Goal: Task Accomplishment & Management: Manage account settings

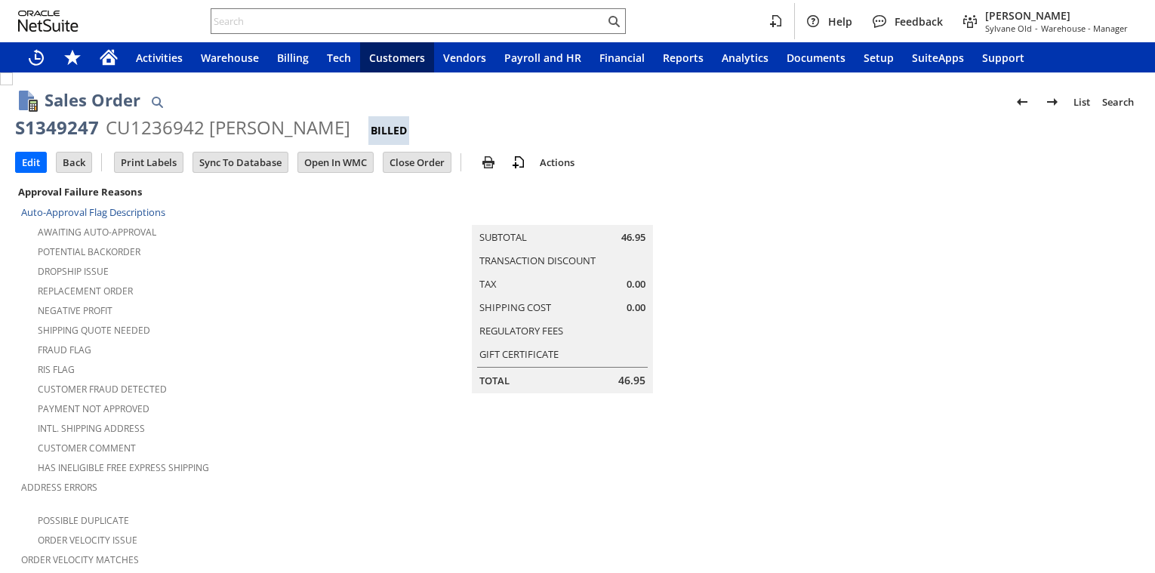
scroll to position [442, 0]
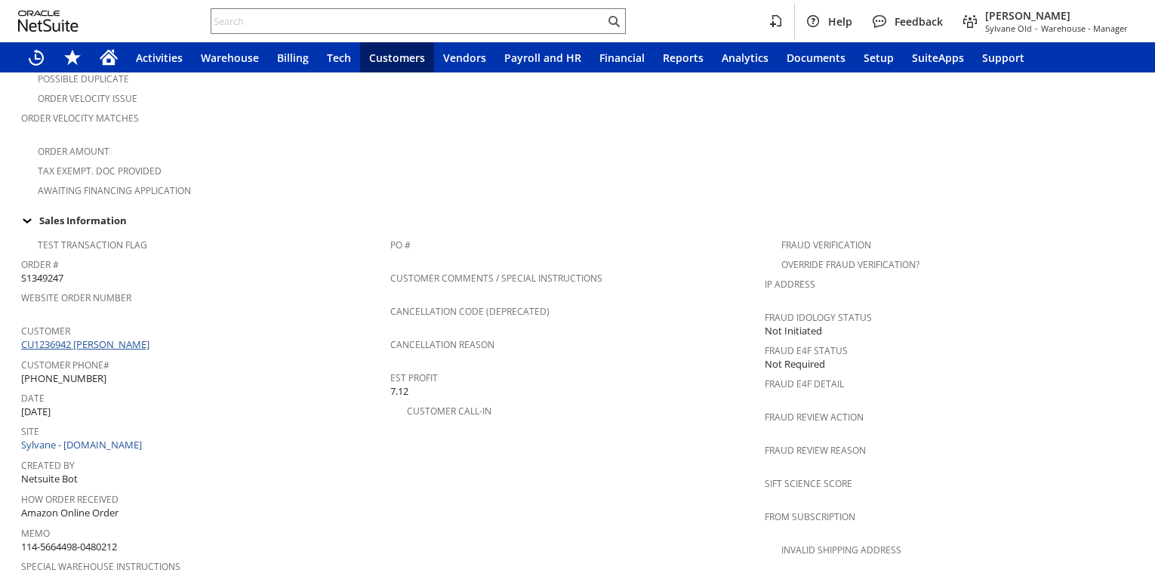
click at [69, 338] on link "CU1236942 Rosemary Geelan" at bounding box center [87, 345] width 132 height 14
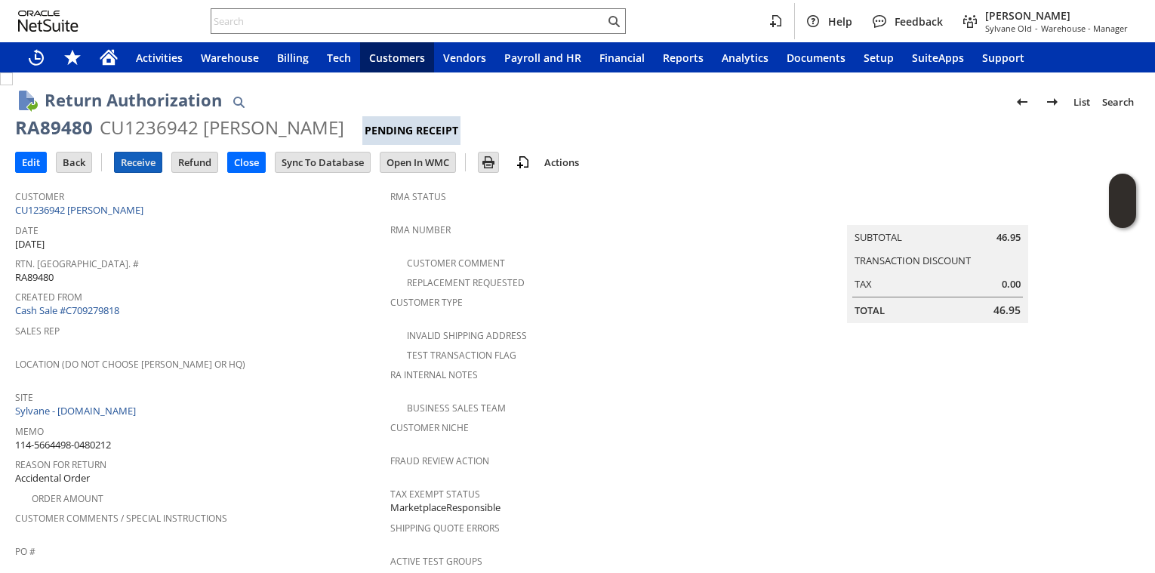
click at [131, 165] on input "Receive" at bounding box center [138, 163] width 47 height 20
click at [135, 162] on input "Receive" at bounding box center [138, 163] width 47 height 20
click at [135, 165] on input "Receive" at bounding box center [138, 163] width 47 height 20
click at [200, 282] on td "Rtn. Auth. # RA89397" at bounding box center [202, 269] width 375 height 33
click at [126, 161] on input "Receive" at bounding box center [138, 163] width 47 height 20
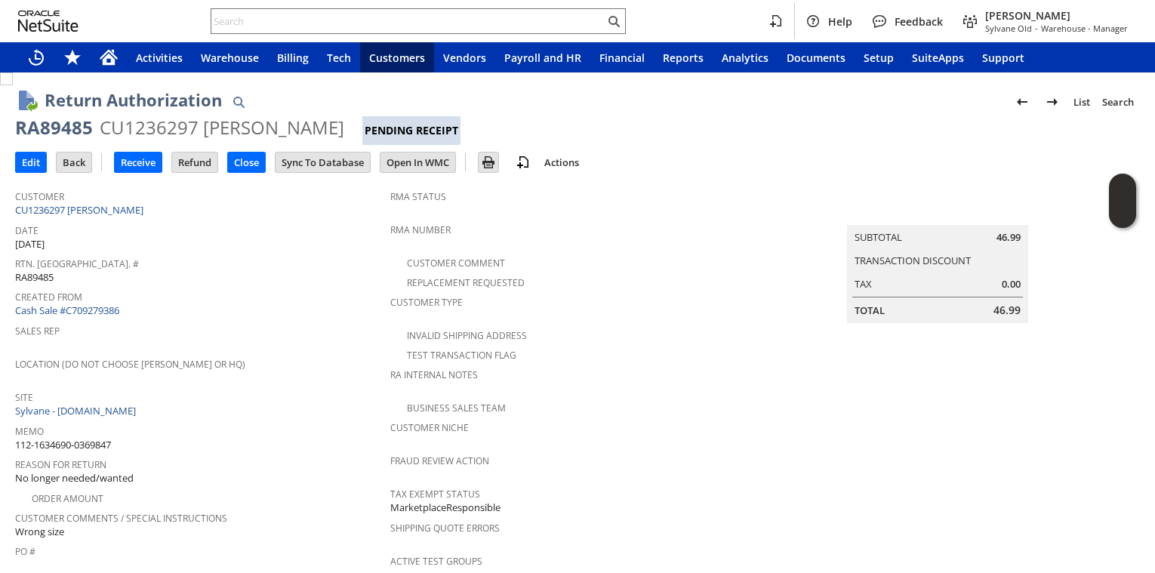
click at [303, 256] on span "Rtn. [GEOGRAPHIC_DATA]. #" at bounding box center [199, 261] width 368 height 17
click at [295, 272] on div "Rtn. [GEOGRAPHIC_DATA]. # RA89485" at bounding box center [199, 269] width 368 height 32
click at [72, 134] on div "RA89485" at bounding box center [54, 128] width 78 height 24
drag, startPoint x: 72, startPoint y: 134, endPoint x: 273, endPoint y: 242, distance: 229.1
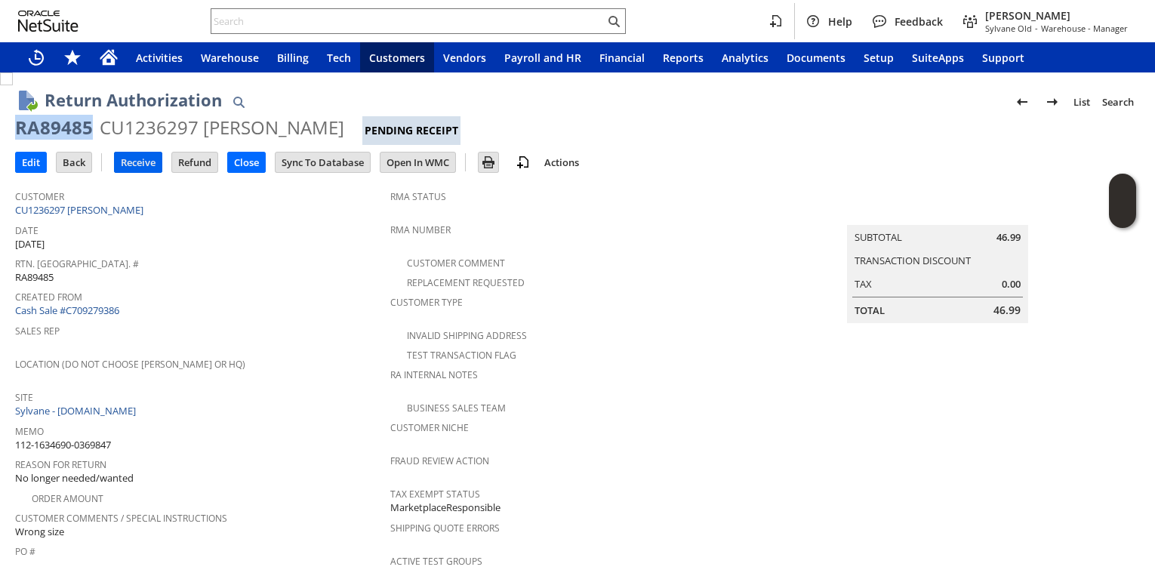
click at [142, 153] on input "Receive" at bounding box center [138, 163] width 47 height 20
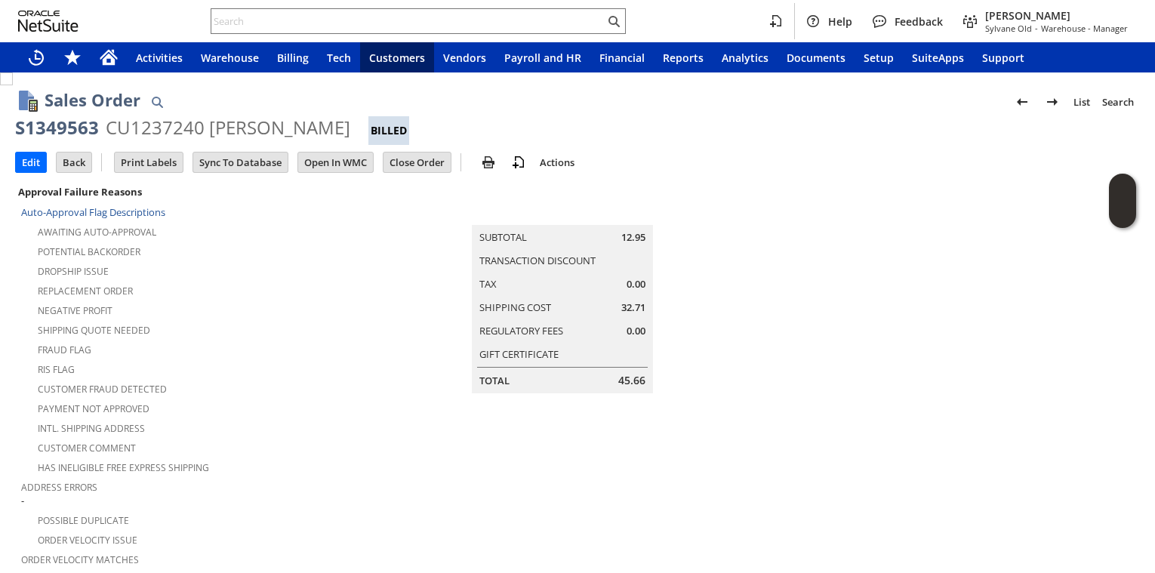
click at [347, 437] on div "Customer Comment" at bounding box center [193, 446] width 344 height 18
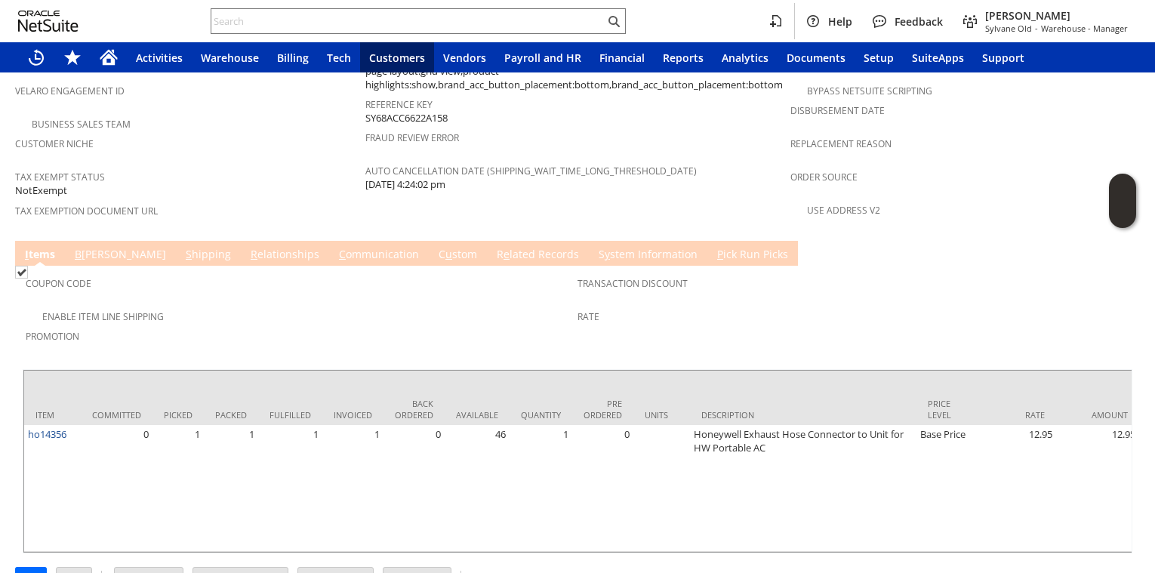
scroll to position [323, 0]
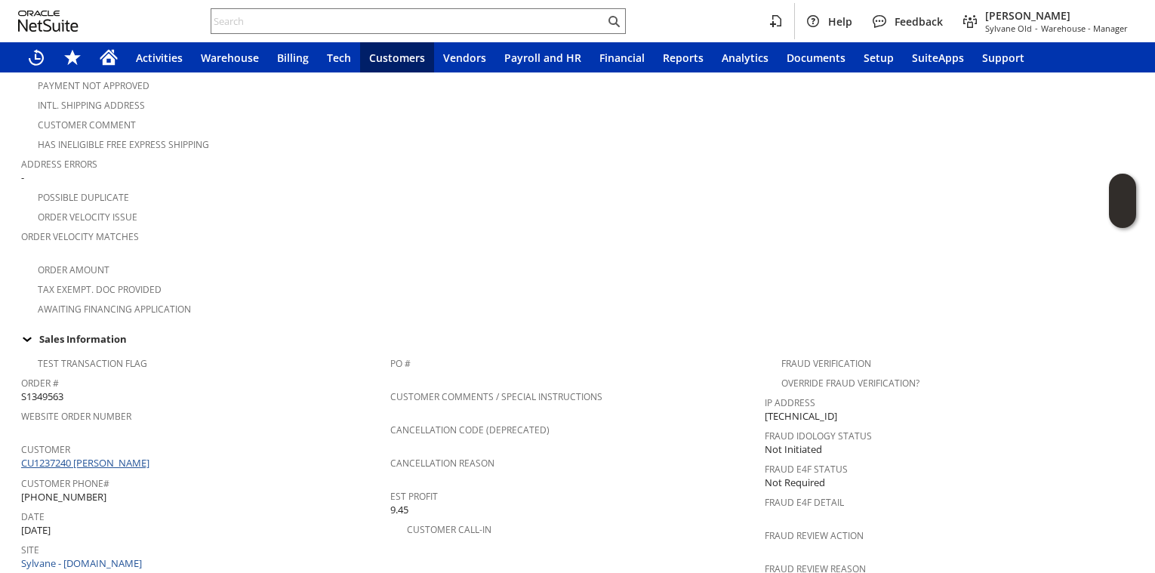
click at [99, 456] on link "CU1237240 [PERSON_NAME]" at bounding box center [87, 463] width 132 height 14
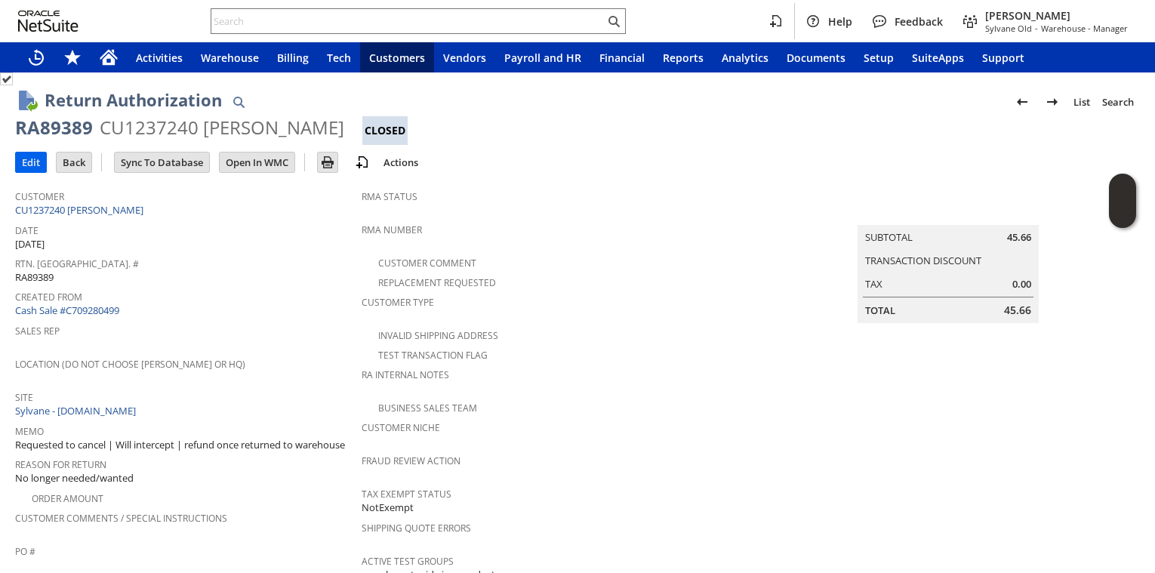
click at [36, 152] on td "Edit" at bounding box center [31, 162] width 32 height 21
click at [27, 169] on input "Edit" at bounding box center [31, 163] width 30 height 20
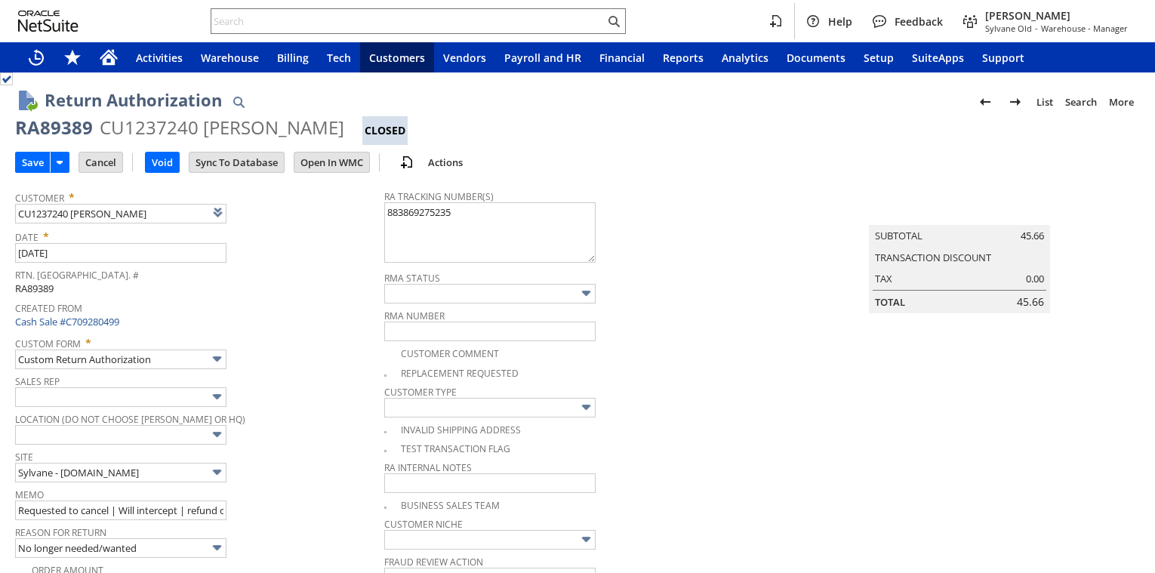
type input "Add"
type input "Copy Previous"
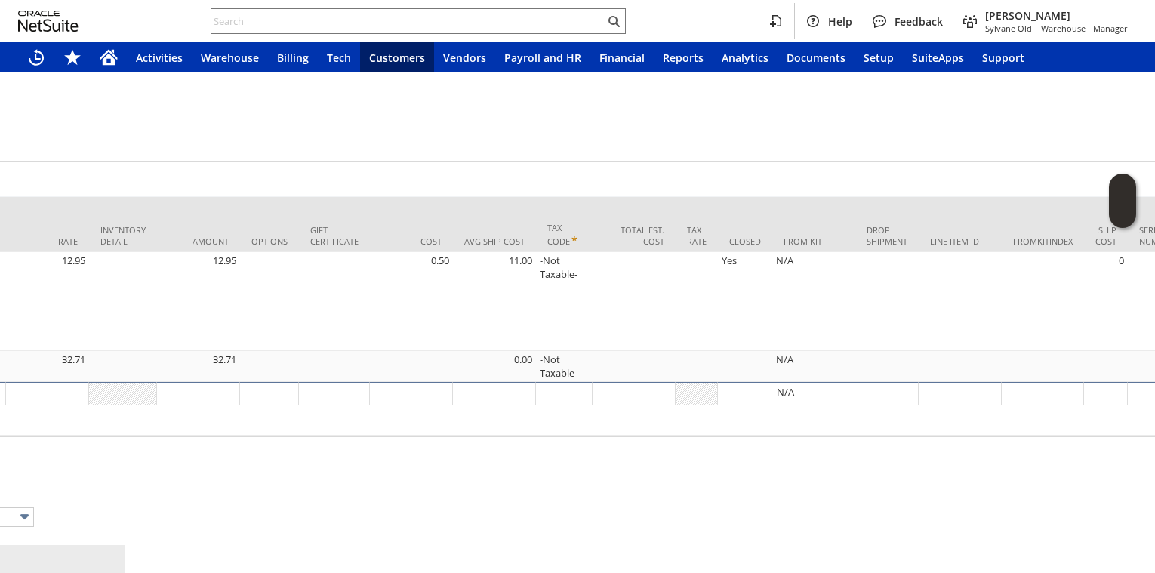
scroll to position [1097, 851]
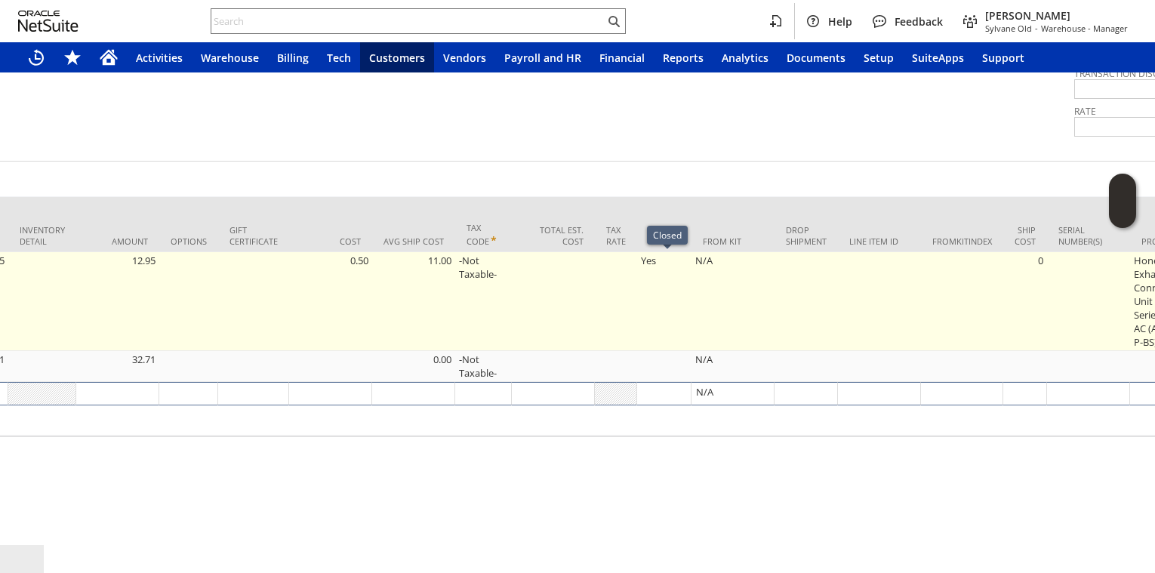
click at [652, 267] on td "Yes" at bounding box center [664, 301] width 54 height 99
checkbox input "true"
type input "OK"
type input "Make Copy"
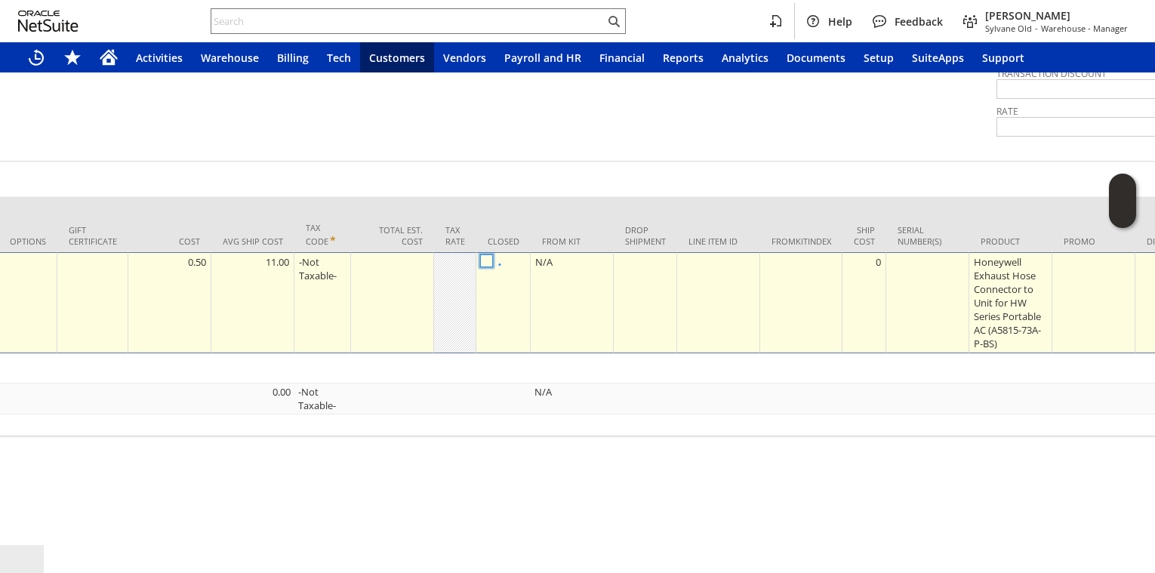
checkbox input "false"
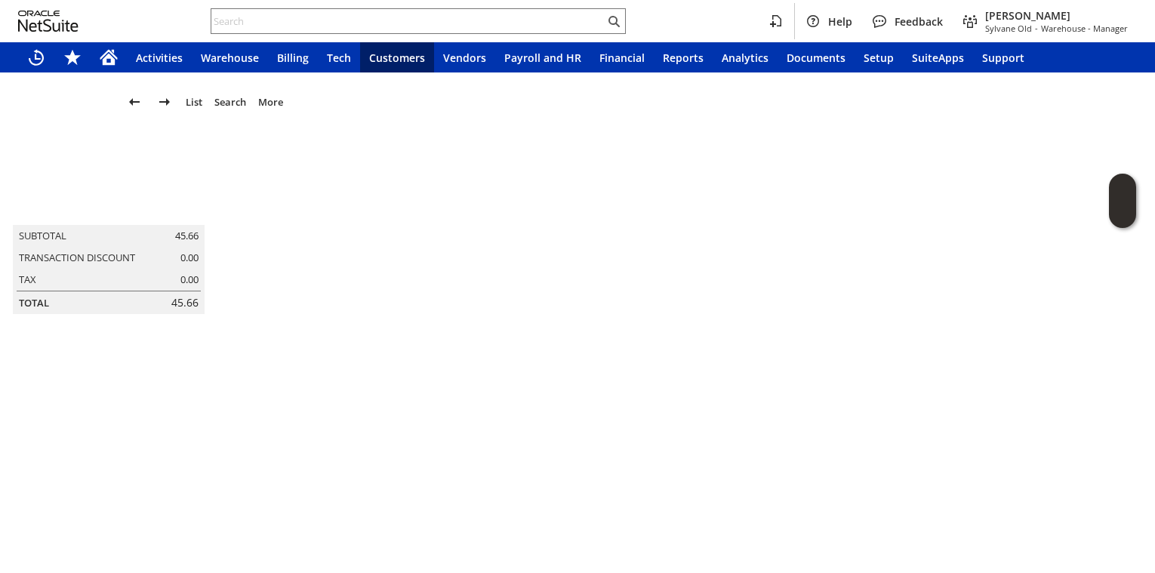
scroll to position [0, 0]
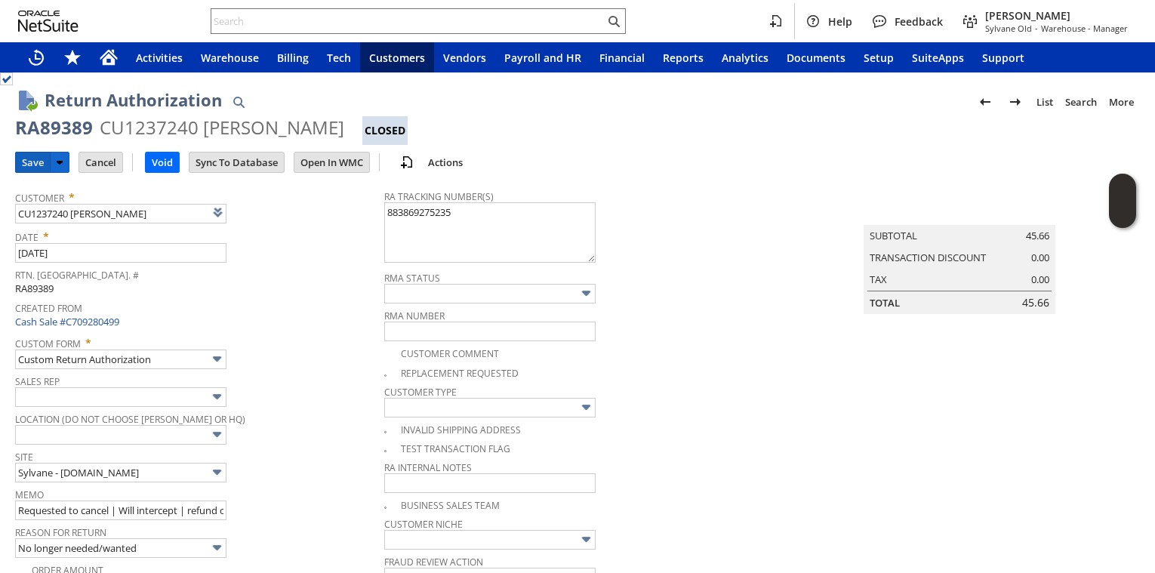
click at [27, 164] on input "Save" at bounding box center [33, 163] width 34 height 20
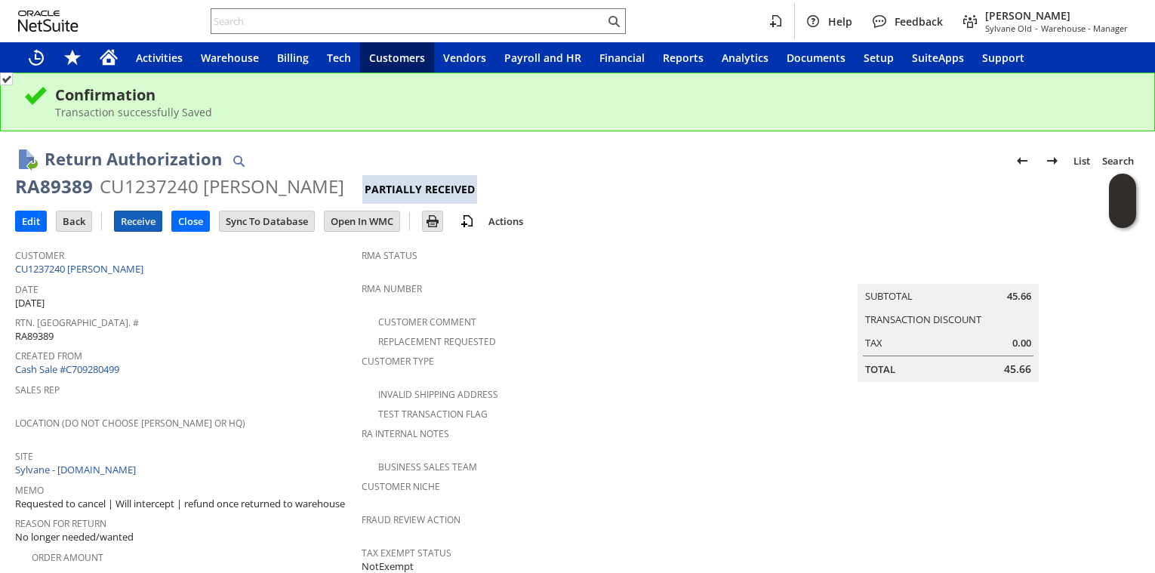
click at [150, 214] on input "Receive" at bounding box center [138, 221] width 47 height 20
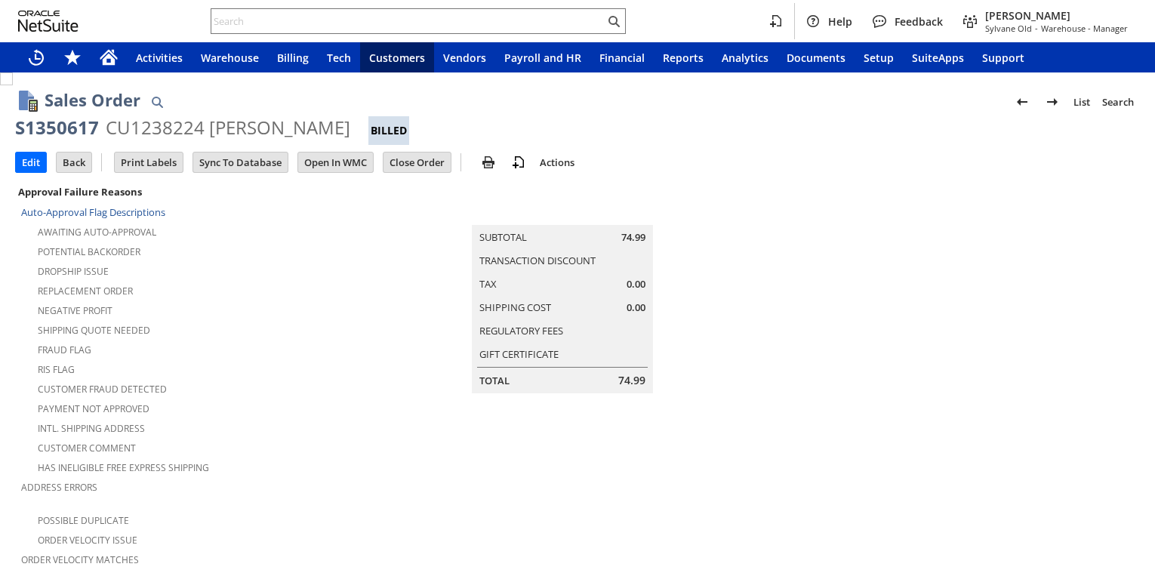
scroll to position [498, 0]
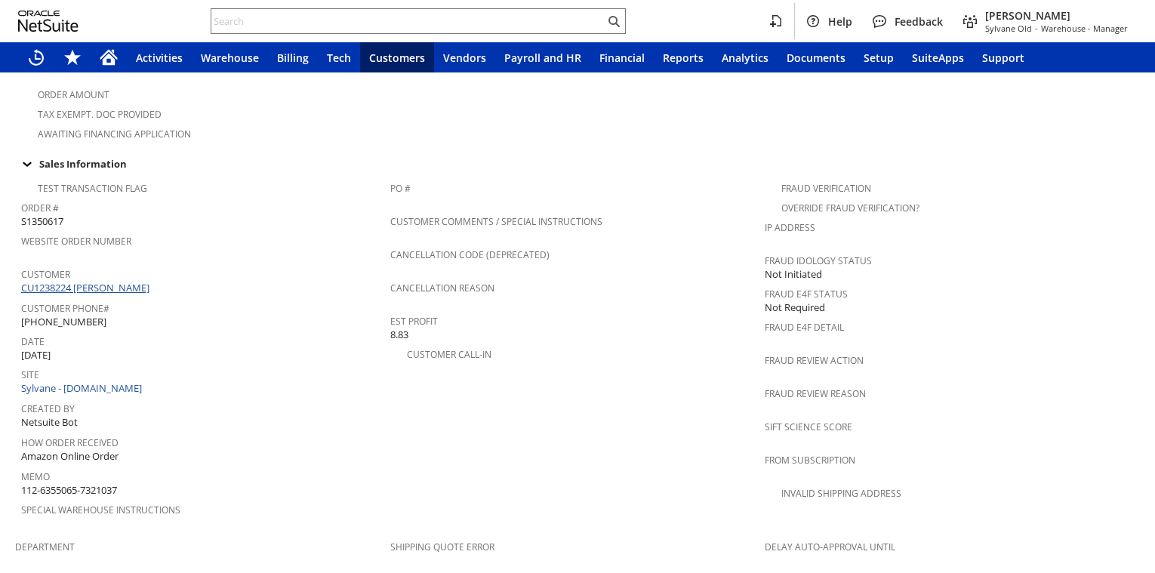
click at [126, 281] on link "CU1238224 Wendy Thomas" at bounding box center [87, 288] width 132 height 14
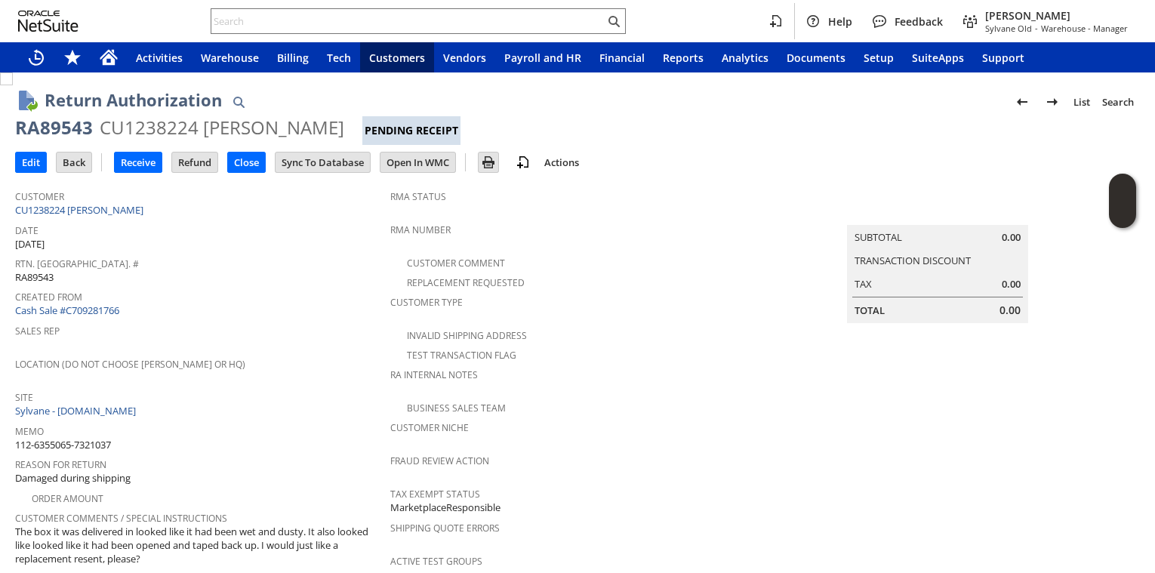
click at [273, 311] on div "Created From Cash Sale #C709281766" at bounding box center [199, 302] width 368 height 32
click at [66, 126] on div "RA89543" at bounding box center [54, 128] width 78 height 24
copy div "RA89543"
drag, startPoint x: 114, startPoint y: 207, endPoint x: 63, endPoint y: 310, distance: 114.5
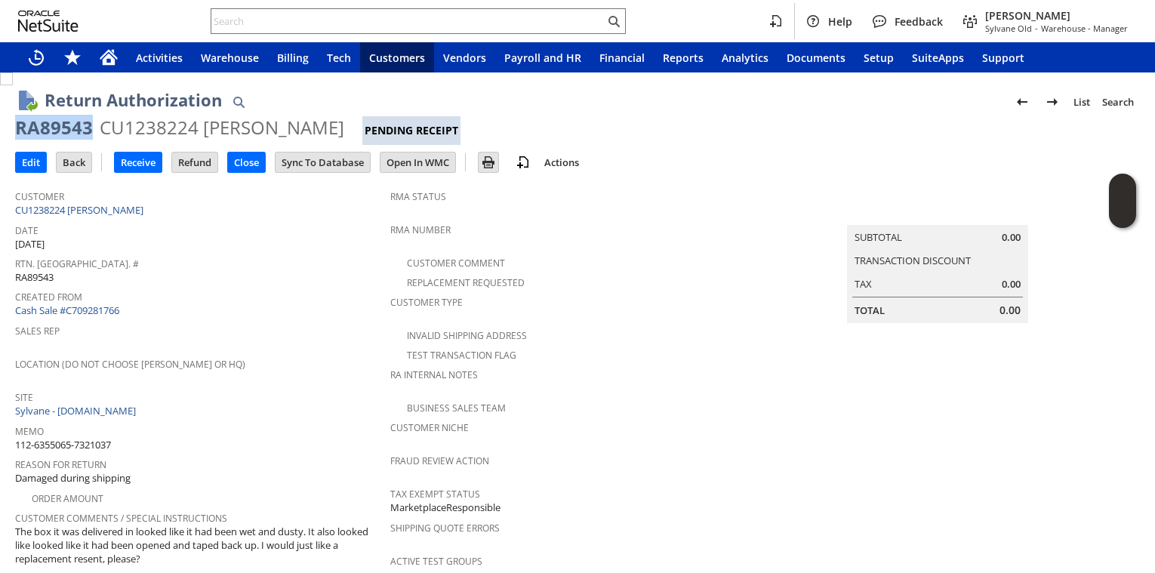
copy div "RA89543"
click at [135, 162] on input "Receive" at bounding box center [138, 163] width 47 height 20
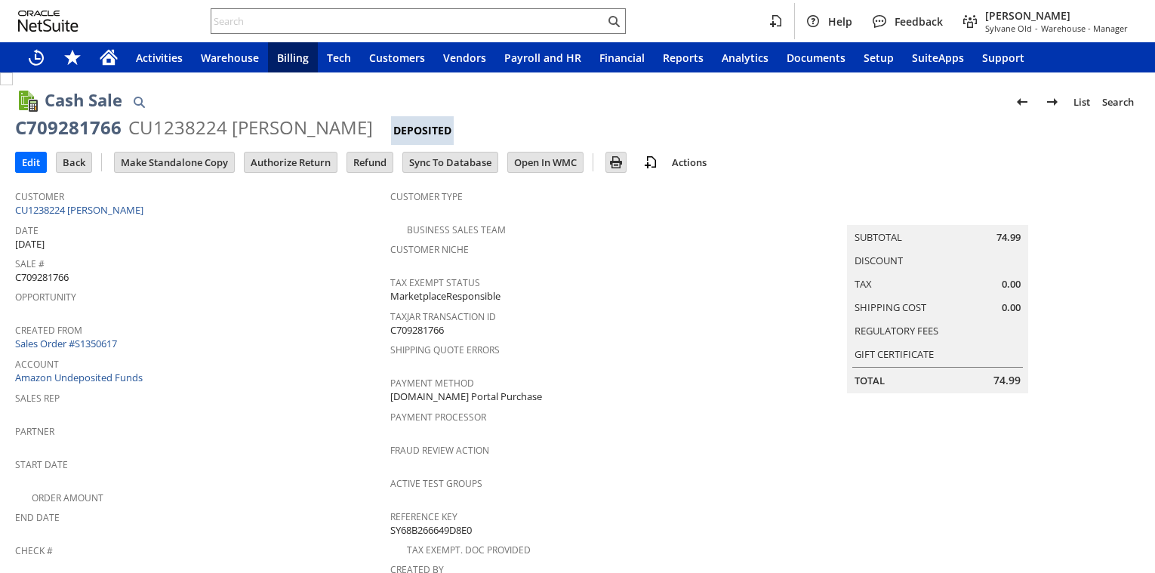
scroll to position [648, 0]
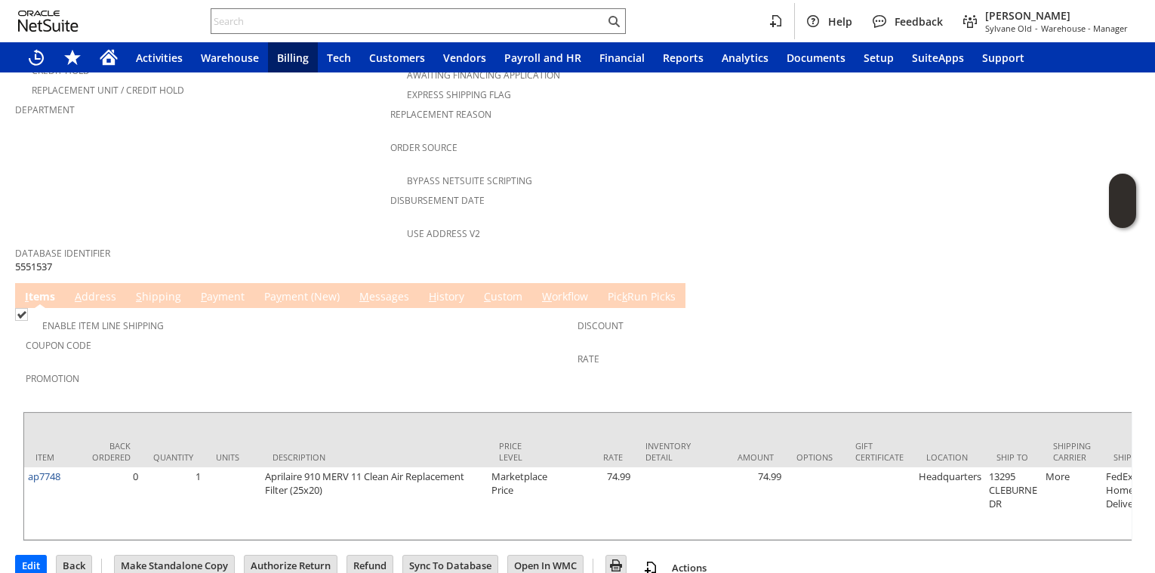
click at [451, 289] on link "H istory" at bounding box center [446, 297] width 43 height 17
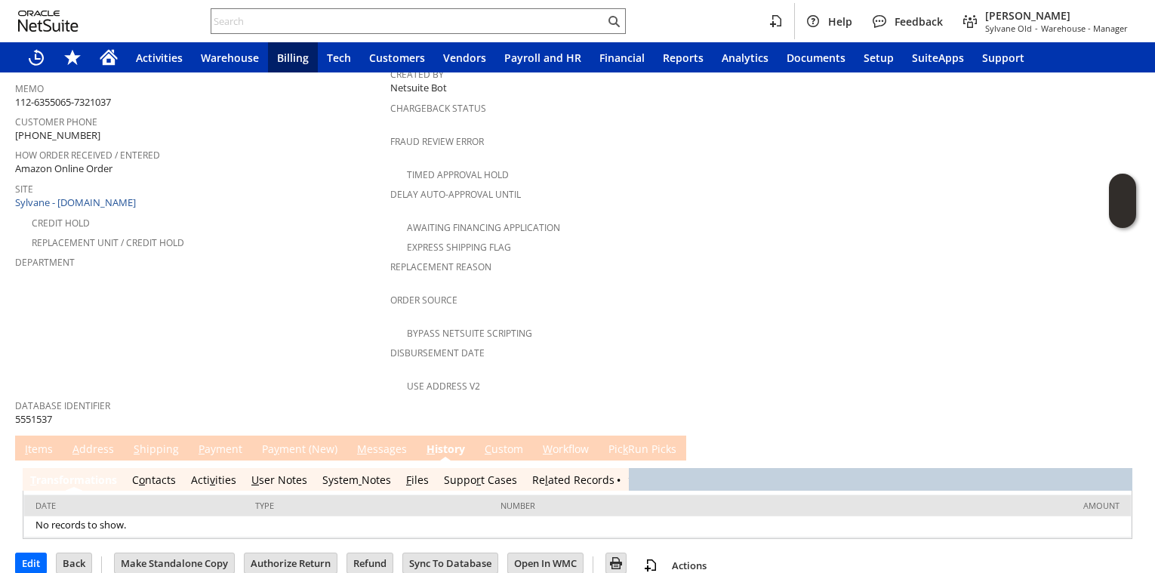
click at [393, 468] on td "System Notes" at bounding box center [357, 479] width 84 height 23
click at [360, 473] on link "System Notes" at bounding box center [356, 480] width 69 height 14
click at [362, 473] on link "System Notes" at bounding box center [356, 480] width 69 height 14
click at [338, 473] on link "System Notes" at bounding box center [356, 480] width 69 height 14
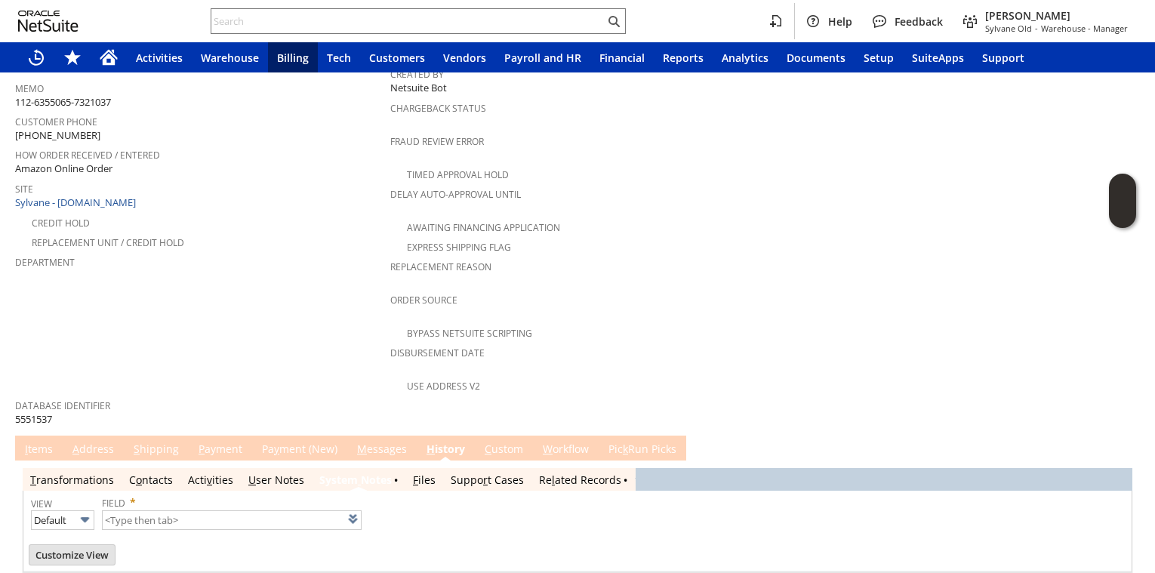
click at [338, 473] on link "System Notes" at bounding box center [355, 480] width 72 height 14
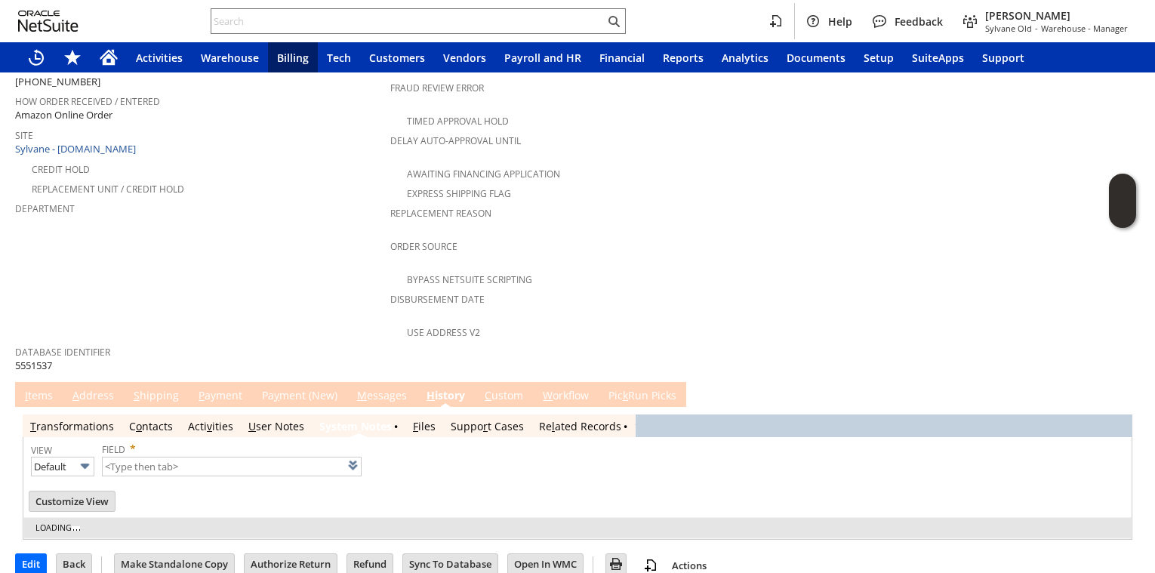
scroll to position [0, 0]
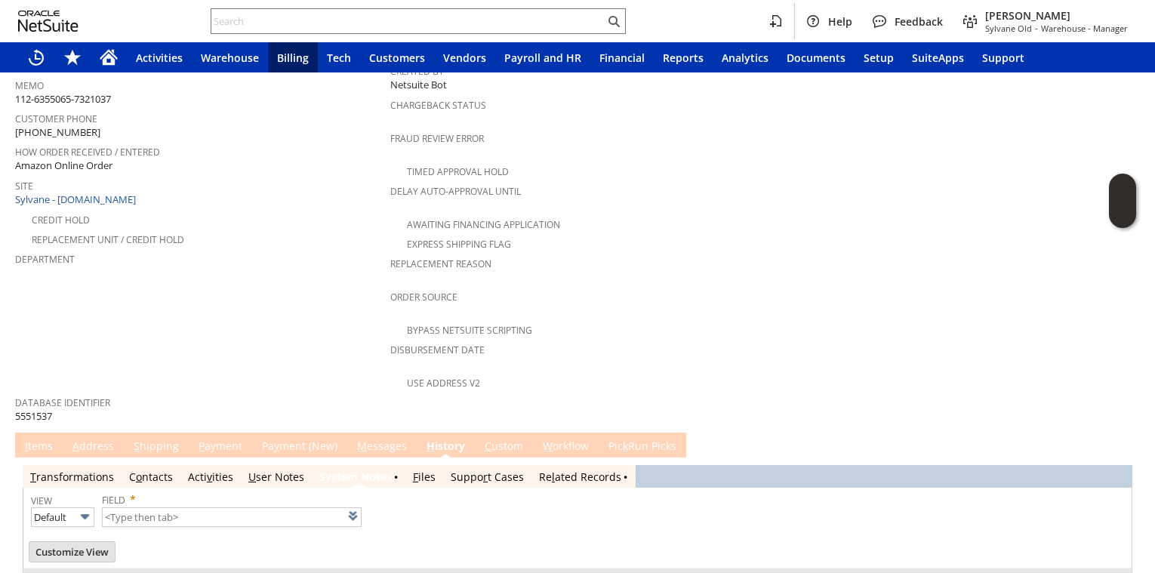
scroll to position [549, 0]
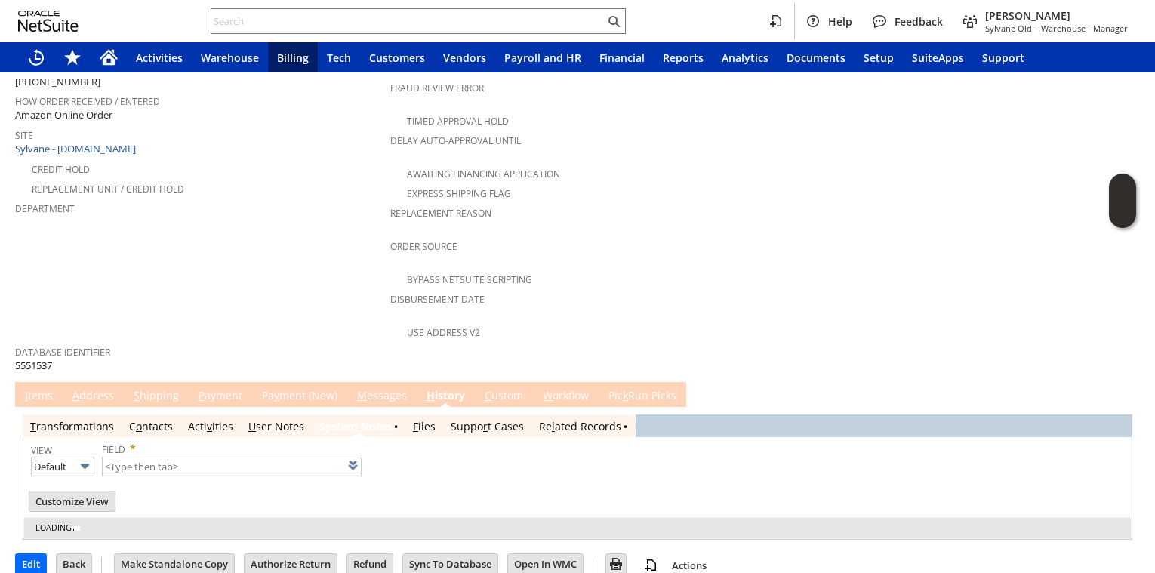
type input "1 to 25 of 63"
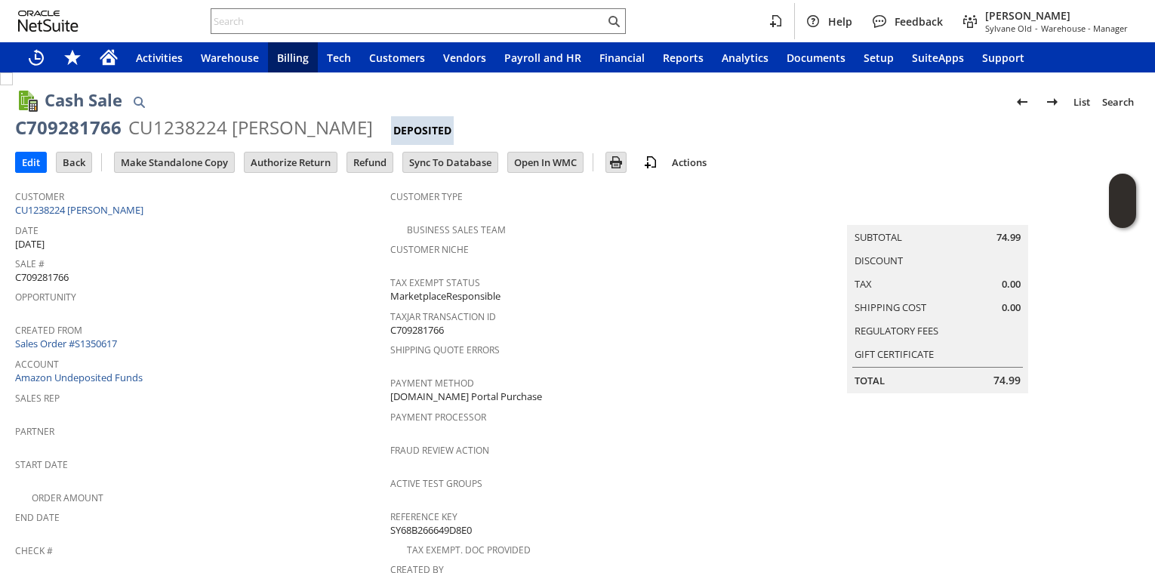
scroll to position [498, 0]
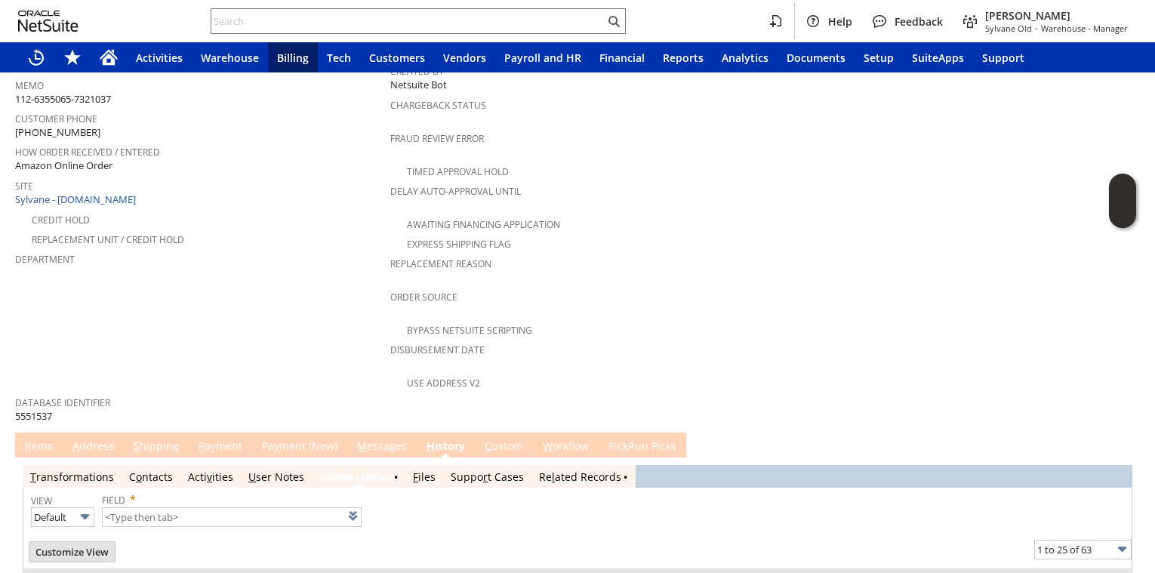
click at [547, 470] on link "Re l ated Records" at bounding box center [580, 477] width 82 height 14
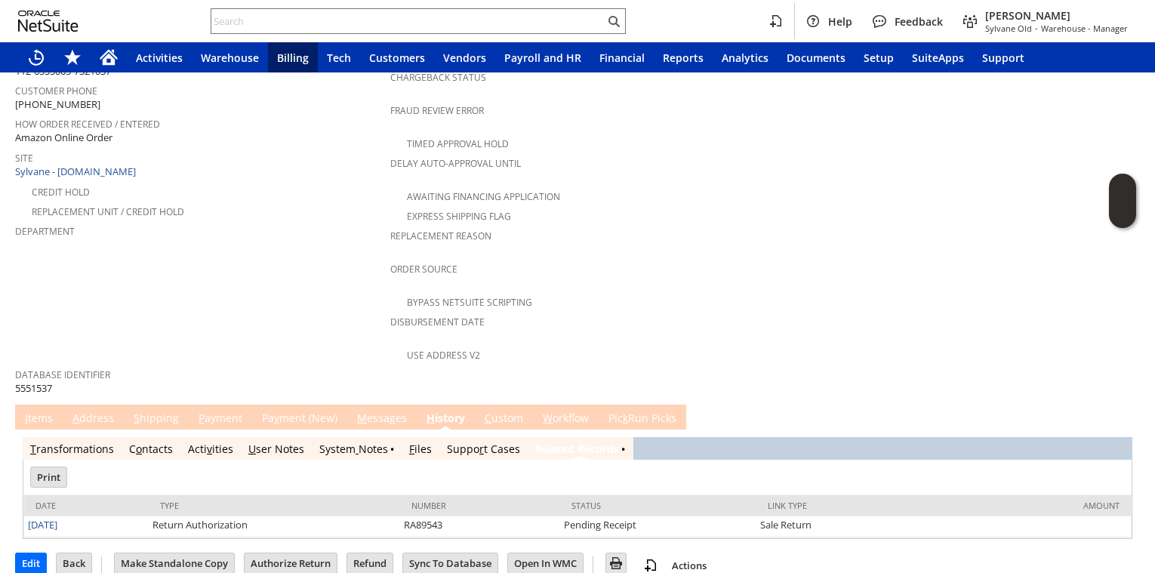
scroll to position [0, 0]
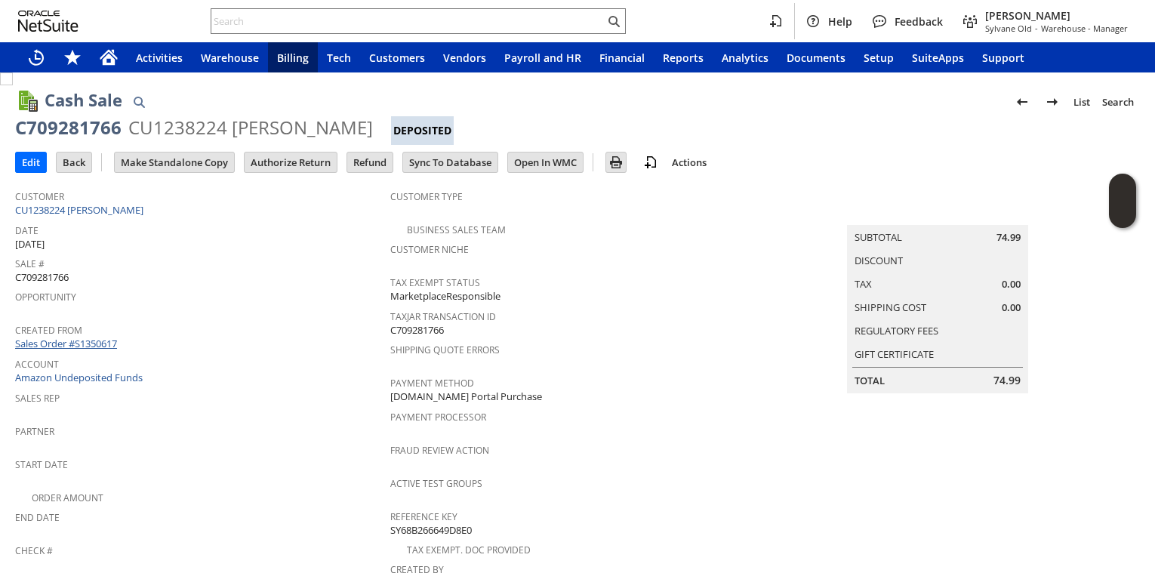
click at [79, 341] on link "Sales Order #S1350617" at bounding box center [68, 344] width 106 height 14
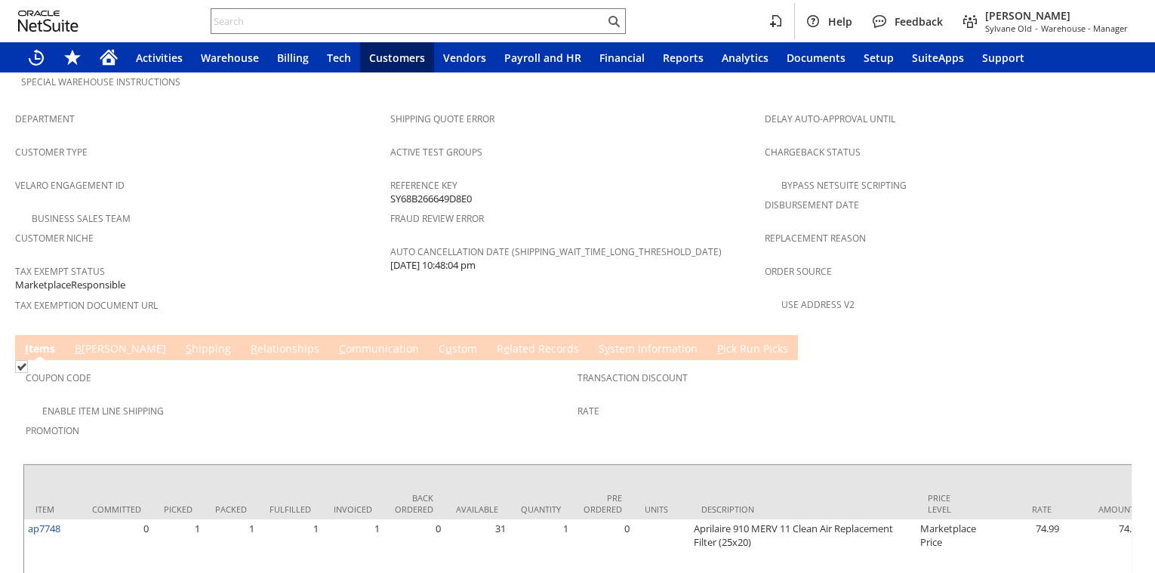
click at [487, 335] on td "R e lated Records" at bounding box center [538, 347] width 102 height 25
click at [493, 341] on link "R e lated Records" at bounding box center [538, 349] width 90 height 17
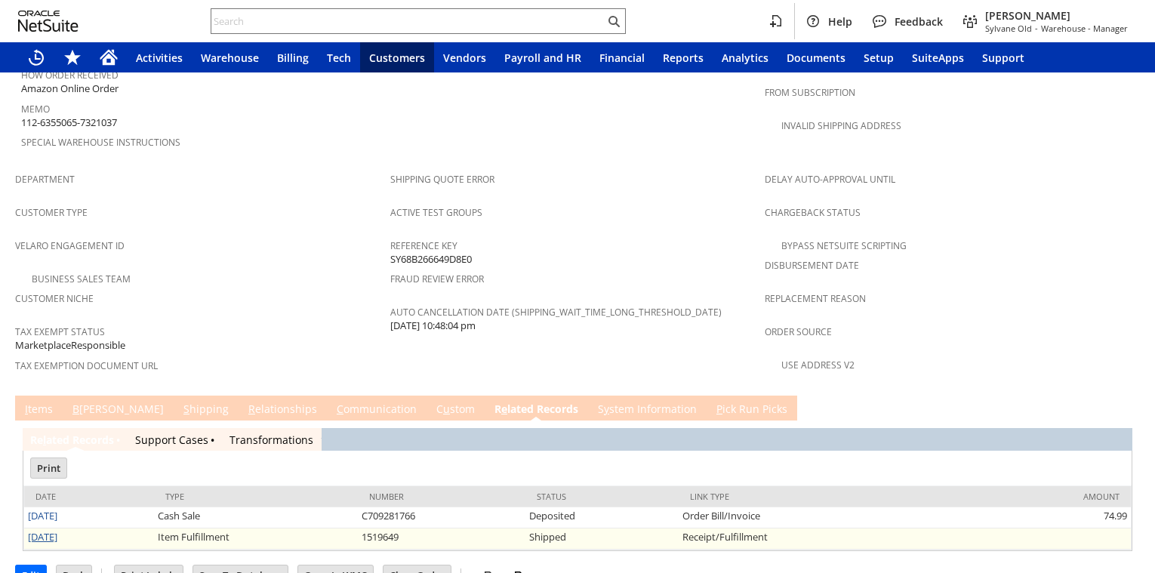
click at [45, 530] on link "[DATE]" at bounding box center [42, 537] width 29 height 14
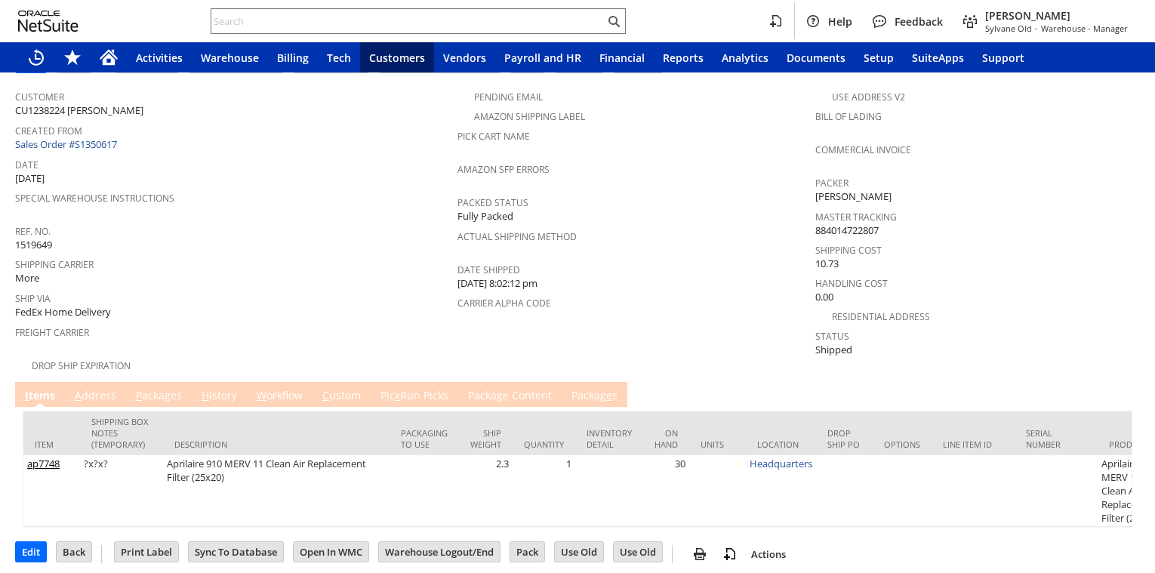
click at [168, 393] on link "P ackages" at bounding box center [159, 396] width 54 height 17
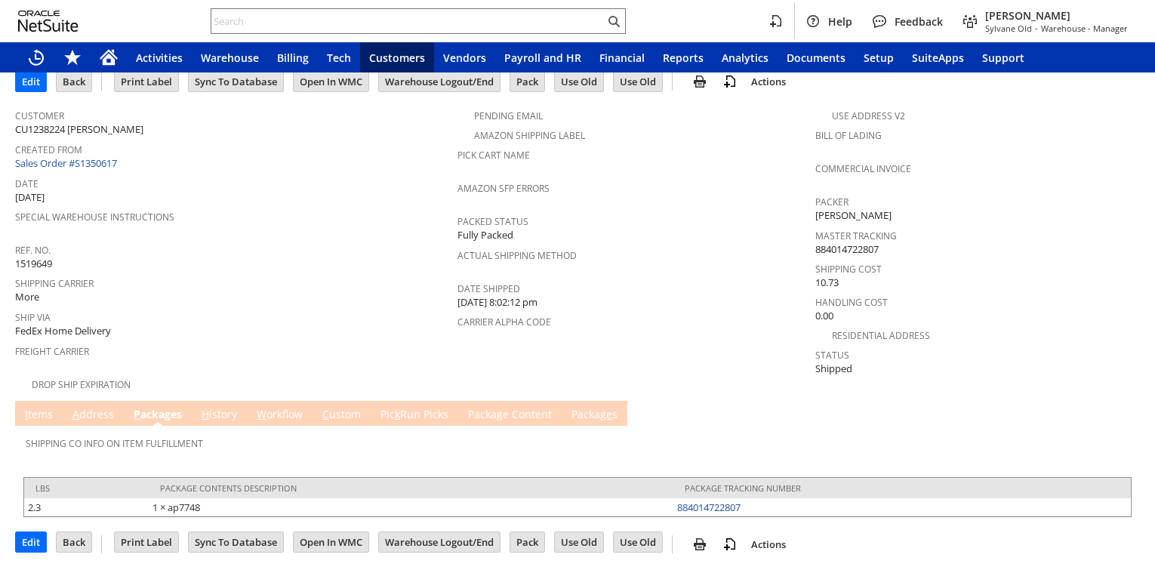
scroll to position [70, 0]
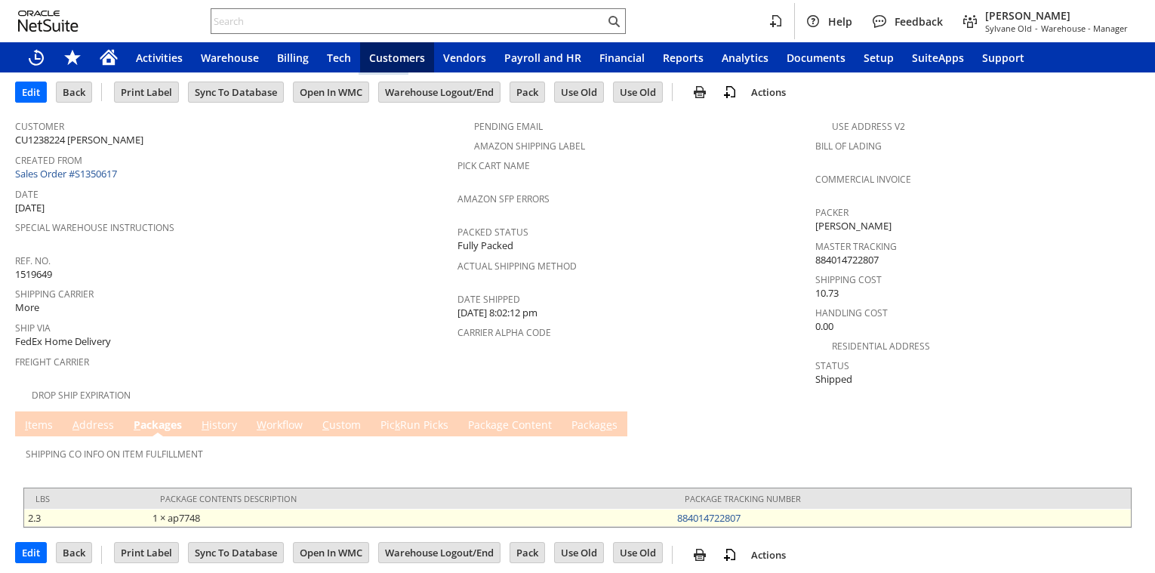
click at [751, 509] on td "884014722807" at bounding box center [903, 518] width 458 height 18
copy link "884014722807"
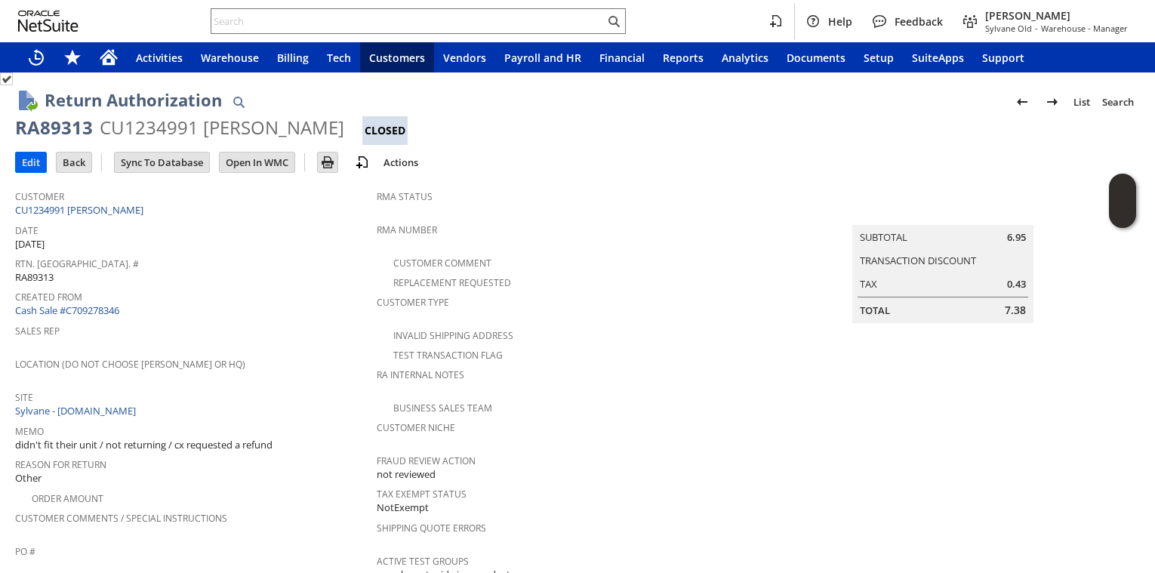
click at [35, 168] on input "Edit" at bounding box center [31, 163] width 30 height 20
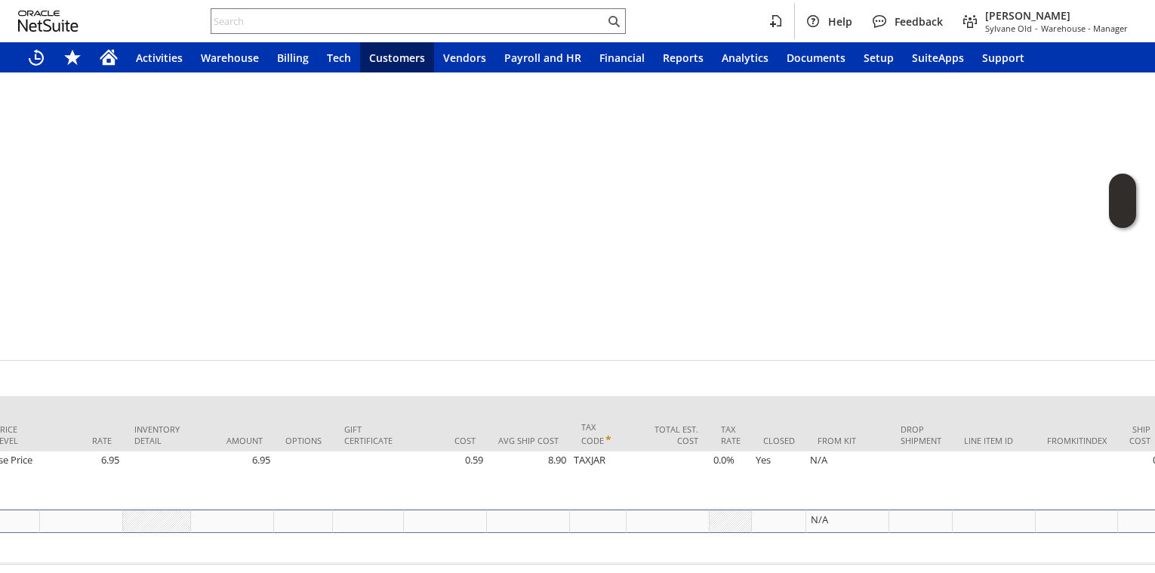
scroll to position [897, 774]
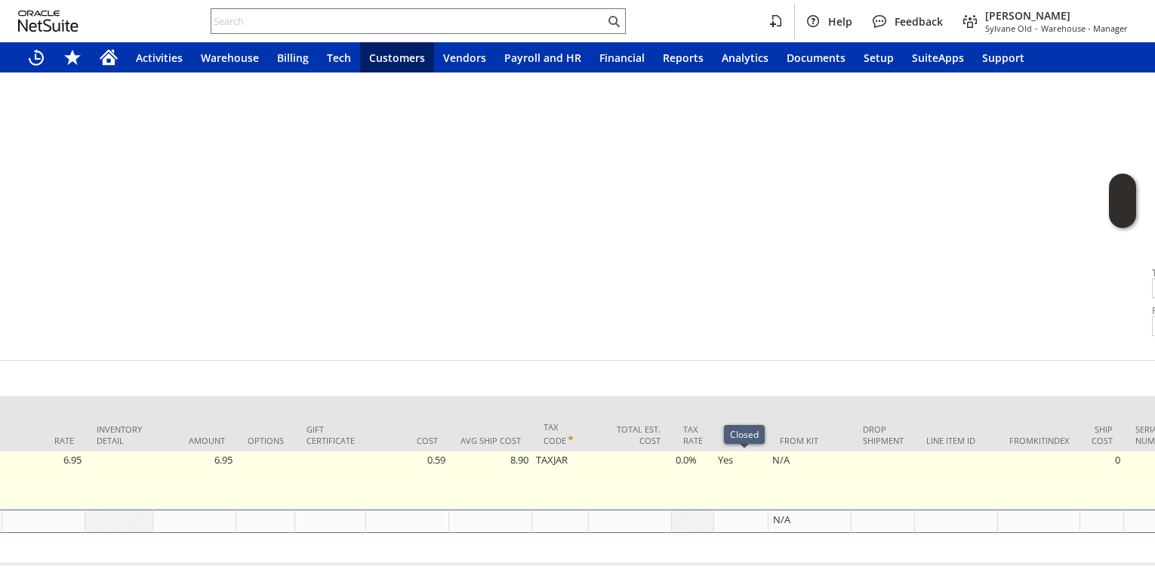
click at [728, 459] on td "Yes" at bounding box center [741, 481] width 54 height 58
type input "OK"
type input "Make Copy"
checkbox input "true"
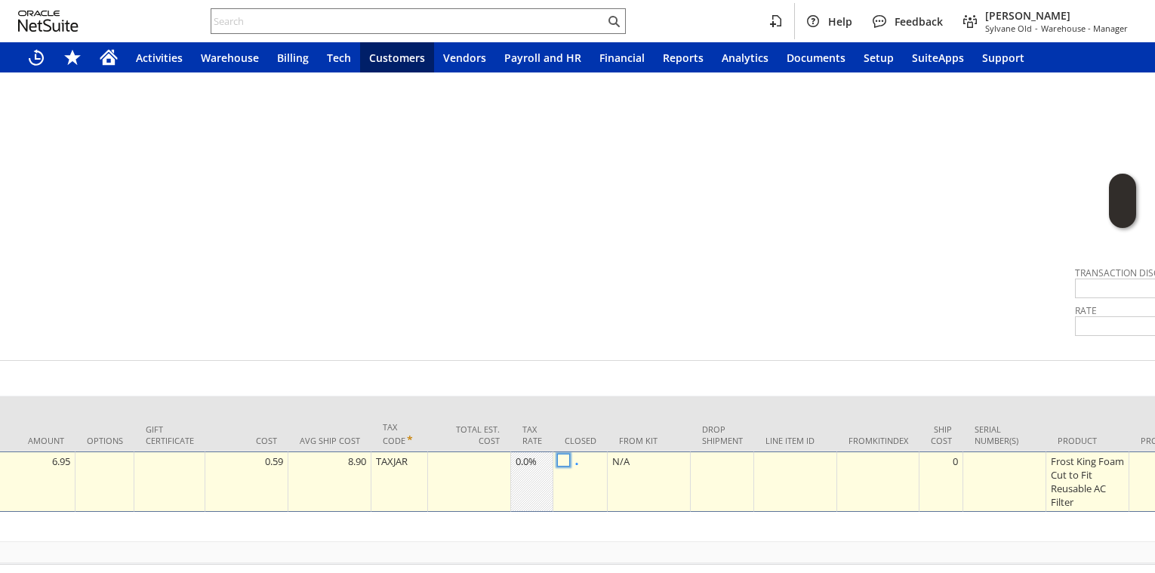
checkbox input "false"
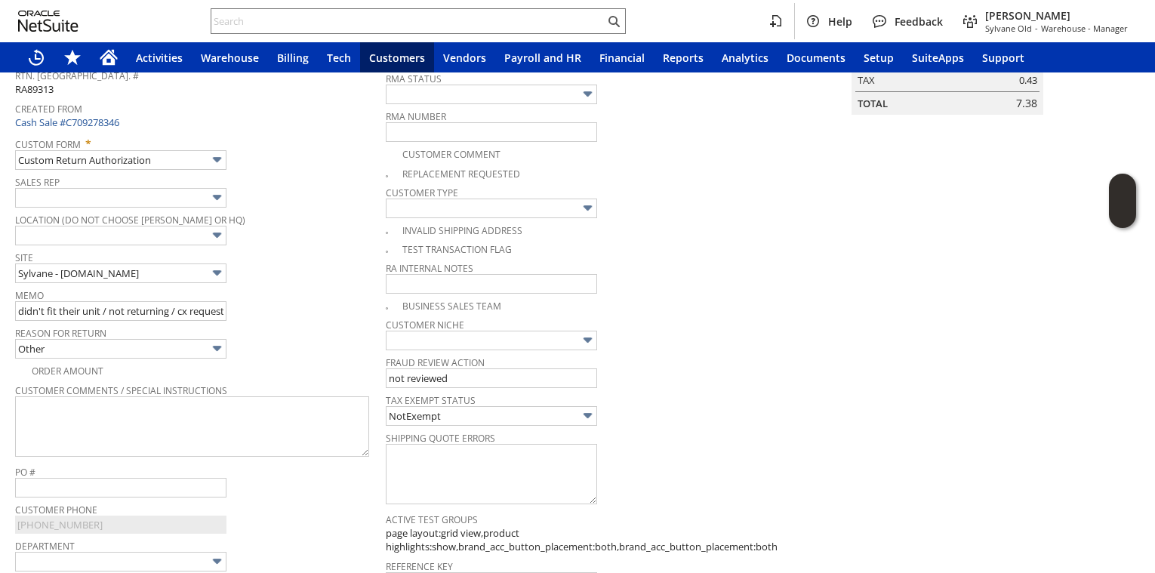
scroll to position [0, 0]
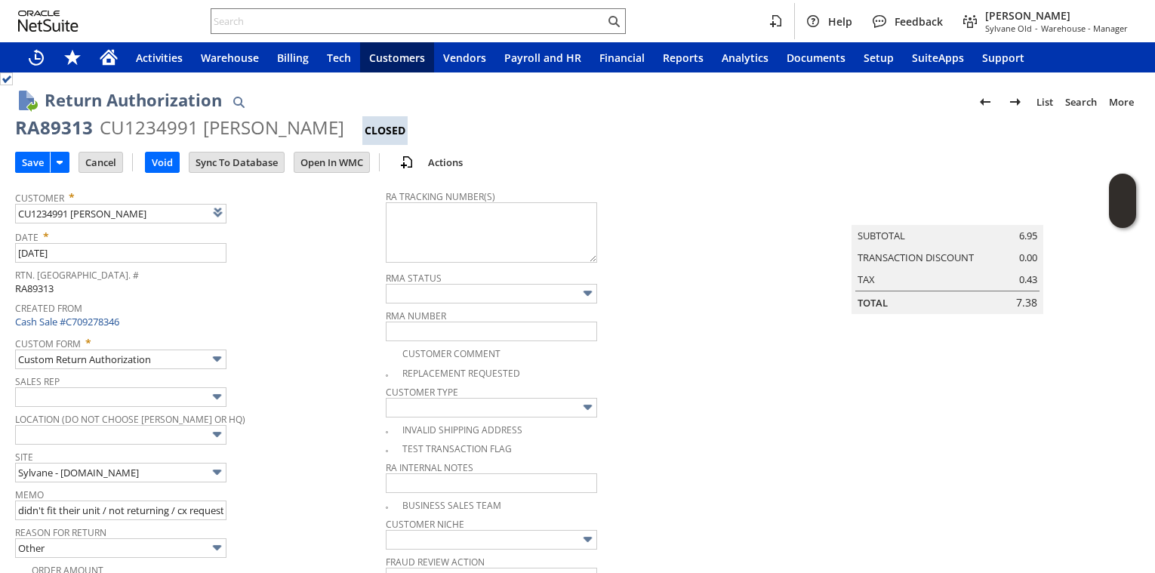
click at [72, 130] on div "RA89313" at bounding box center [54, 128] width 78 height 24
copy div "RA89313"
click at [297, 291] on div "Rtn. Auth. # RA89313" at bounding box center [196, 280] width 363 height 32
click at [29, 168] on input "Save" at bounding box center [33, 163] width 34 height 20
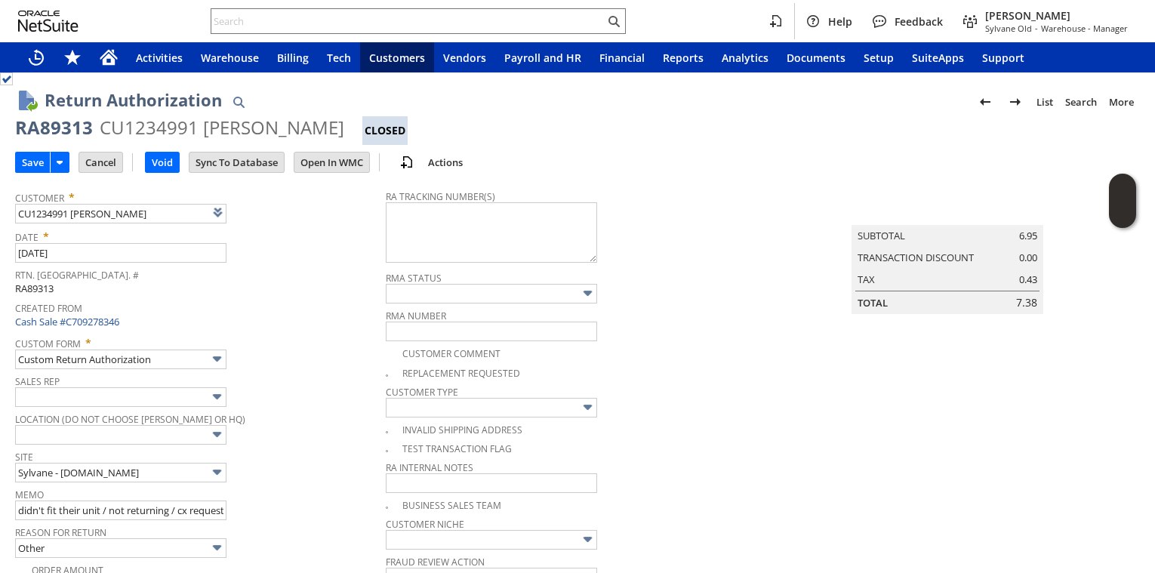
scroll to position [1096, 0]
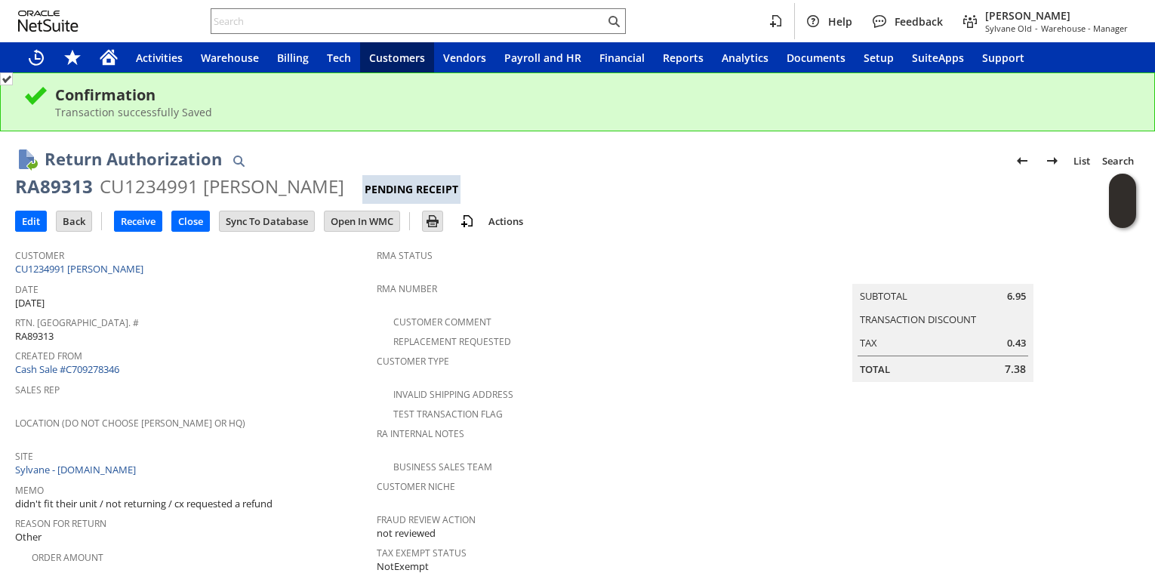
click at [117, 210] on td "Receive" at bounding box center [142, 221] width 57 height 28
click at [136, 211] on input "Receive" at bounding box center [138, 221] width 47 height 20
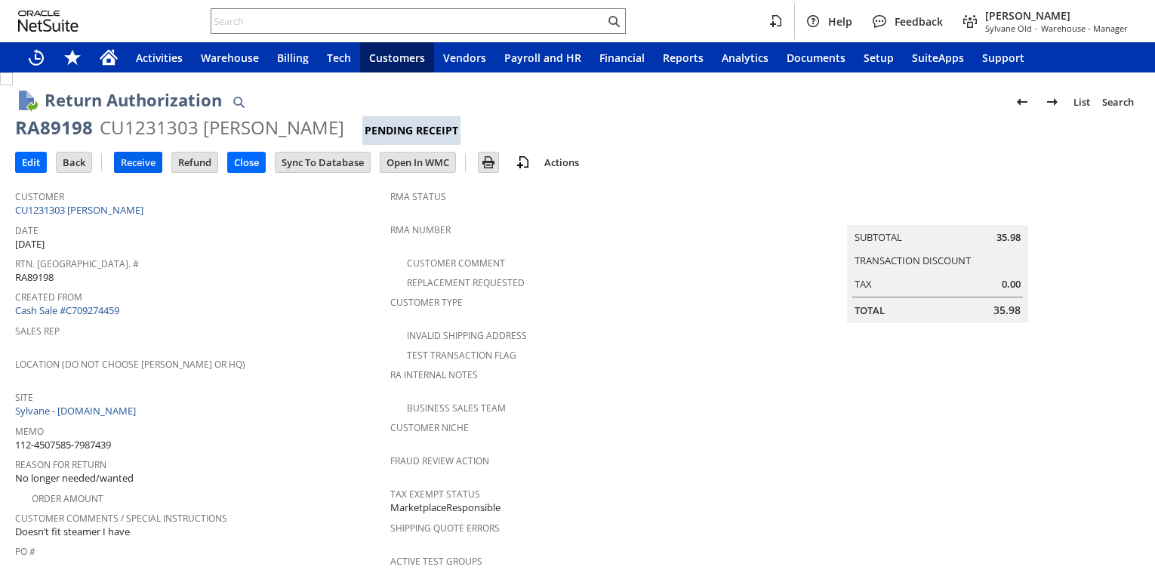
click at [143, 162] on input "Receive" at bounding box center [138, 163] width 47 height 20
click at [137, 164] on input "Receive" at bounding box center [138, 163] width 47 height 20
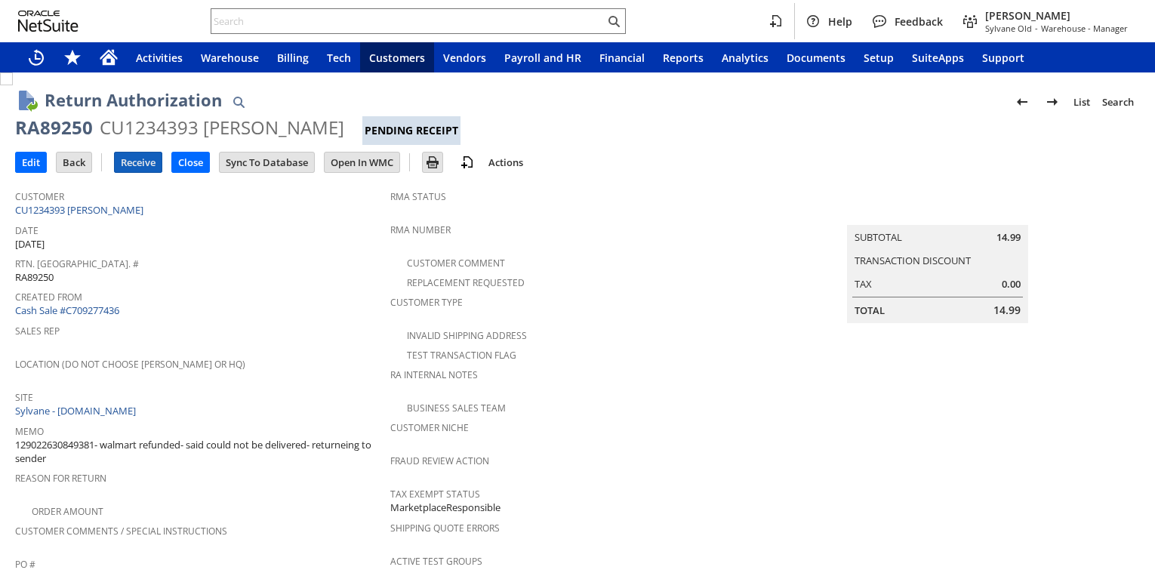
click at [134, 159] on input "Receive" at bounding box center [138, 163] width 47 height 20
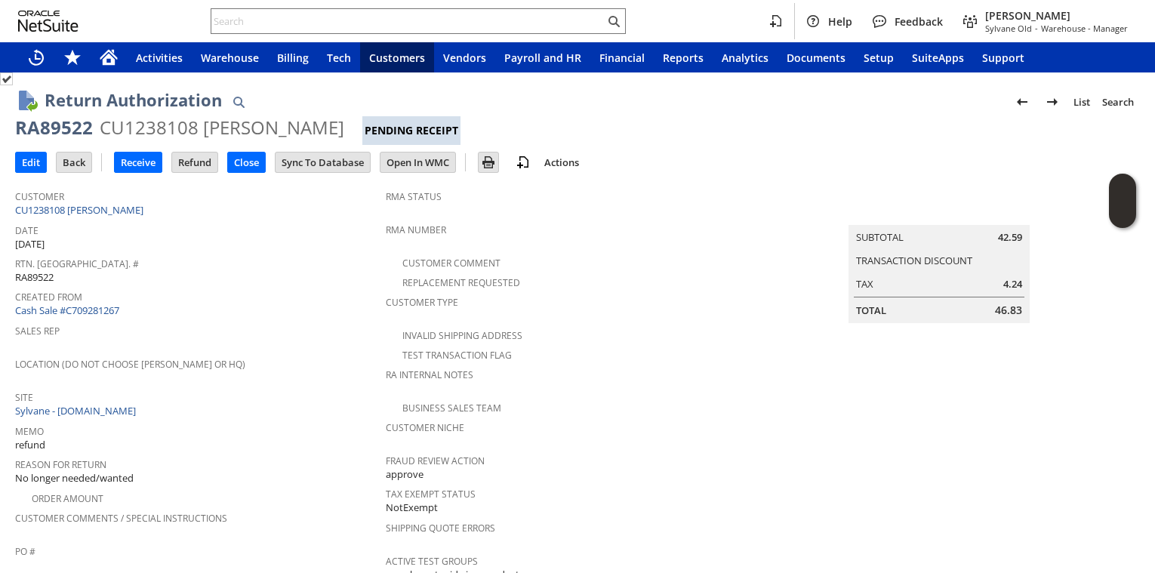
click at [273, 411] on div "Site Sylvane - [DOMAIN_NAME]" at bounding box center [196, 403] width 363 height 32
click at [133, 166] on input "Receive" at bounding box center [138, 163] width 47 height 20
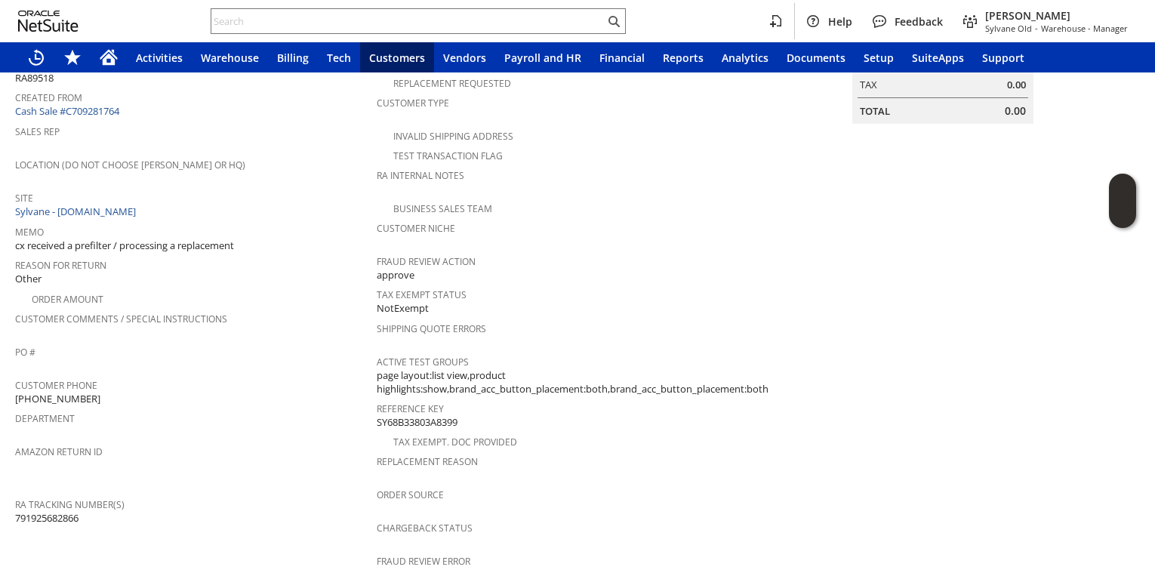
scroll to position [997, 0]
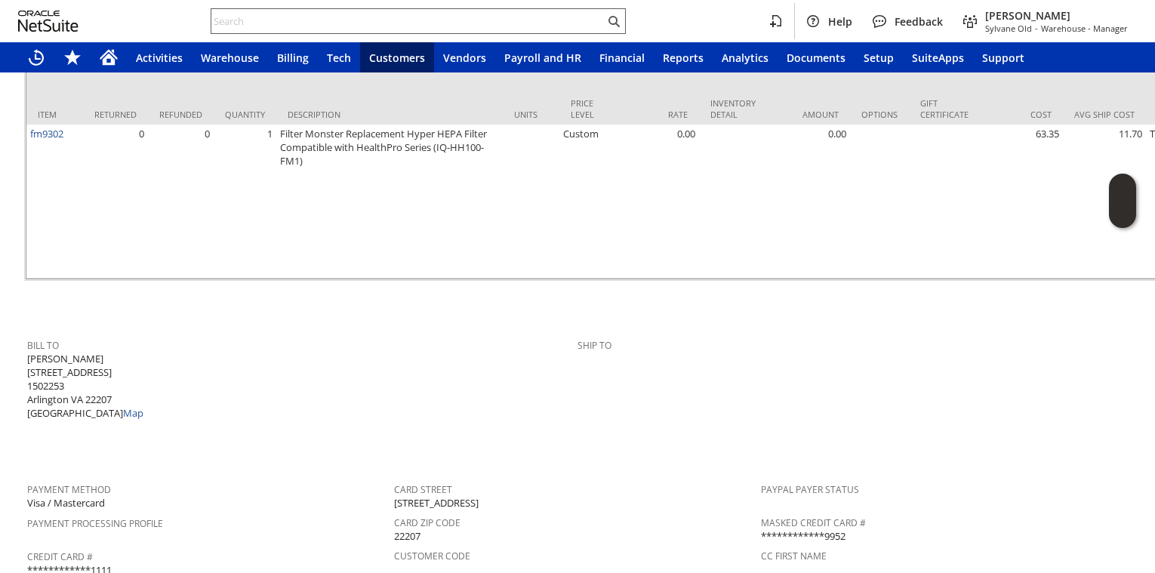
click at [535, 29] on input "text" at bounding box center [407, 21] width 393 height 18
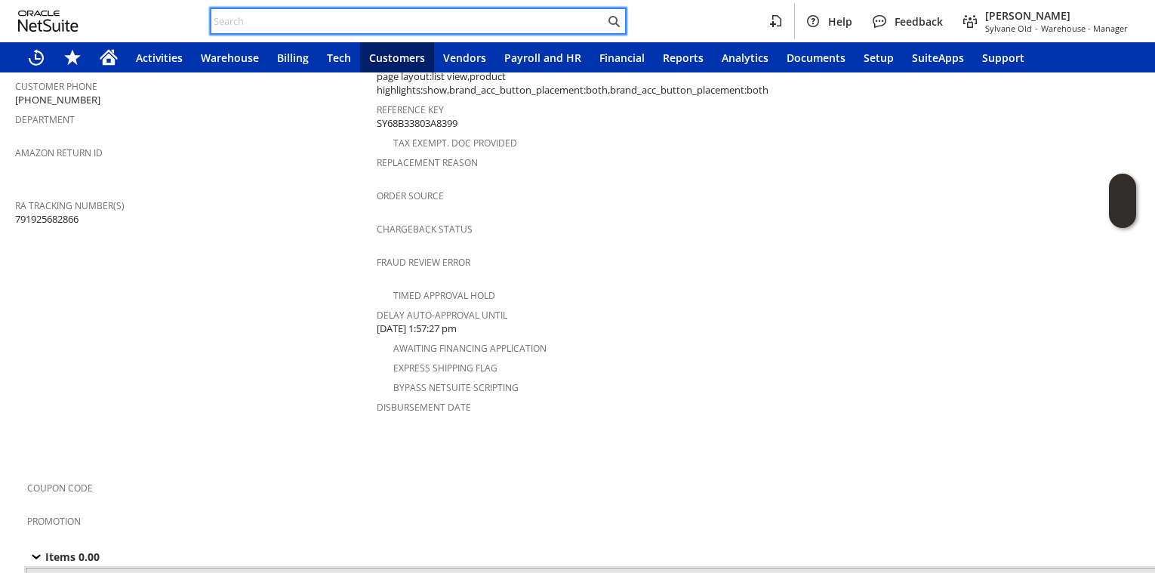
scroll to position [0, 0]
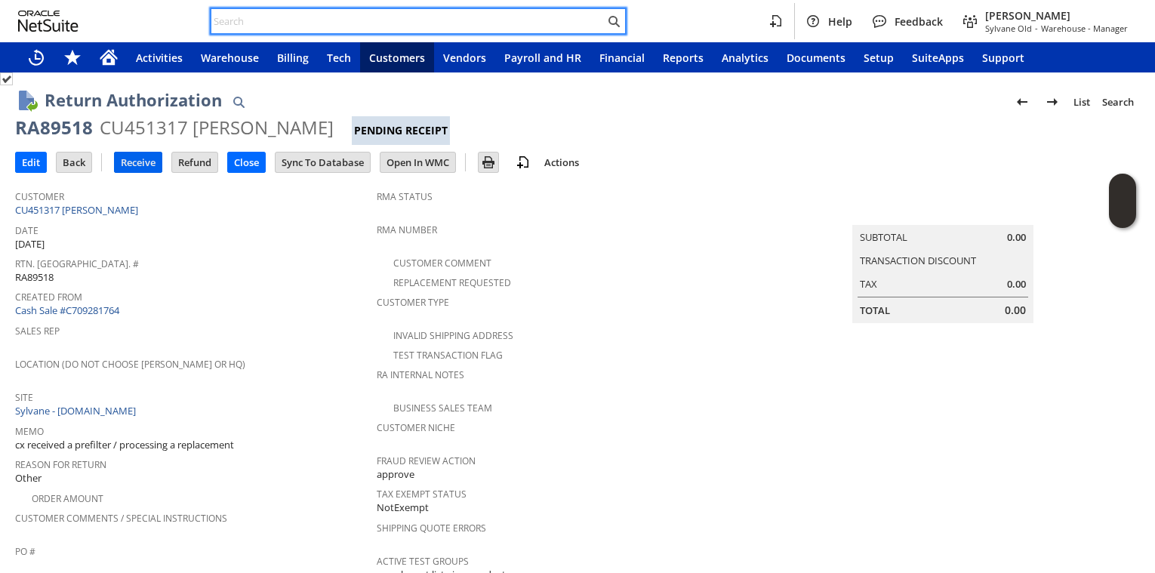
click at [130, 168] on input "Receive" at bounding box center [138, 163] width 47 height 20
